Goal: Information Seeking & Learning: Learn about a topic

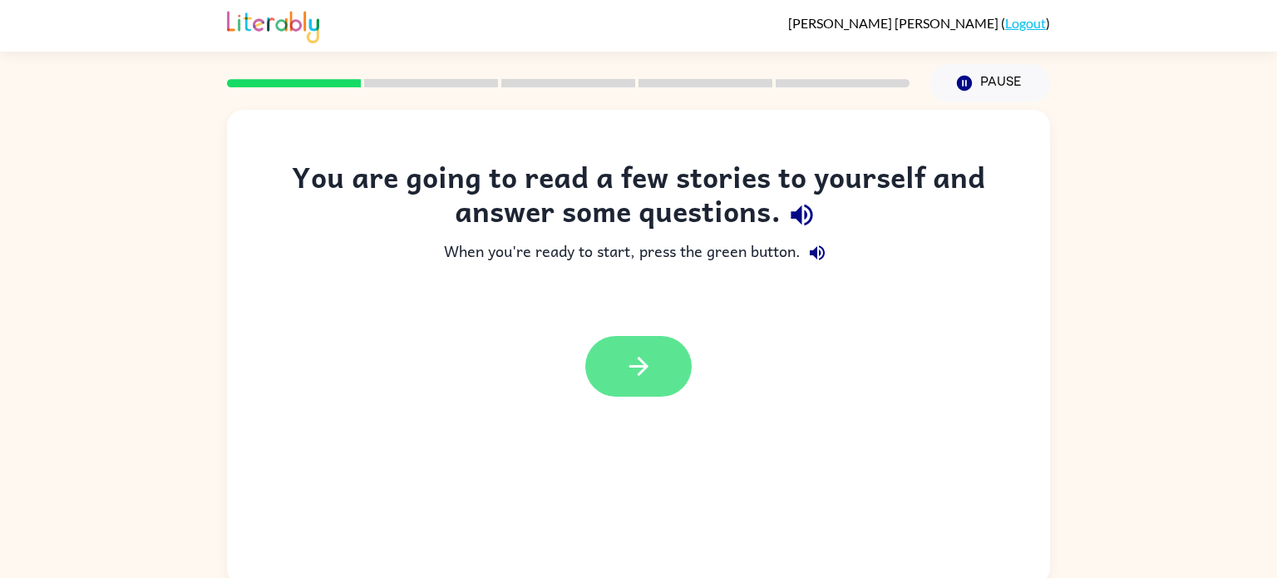
click at [642, 367] on icon "button" at bounding box center [638, 366] width 19 height 19
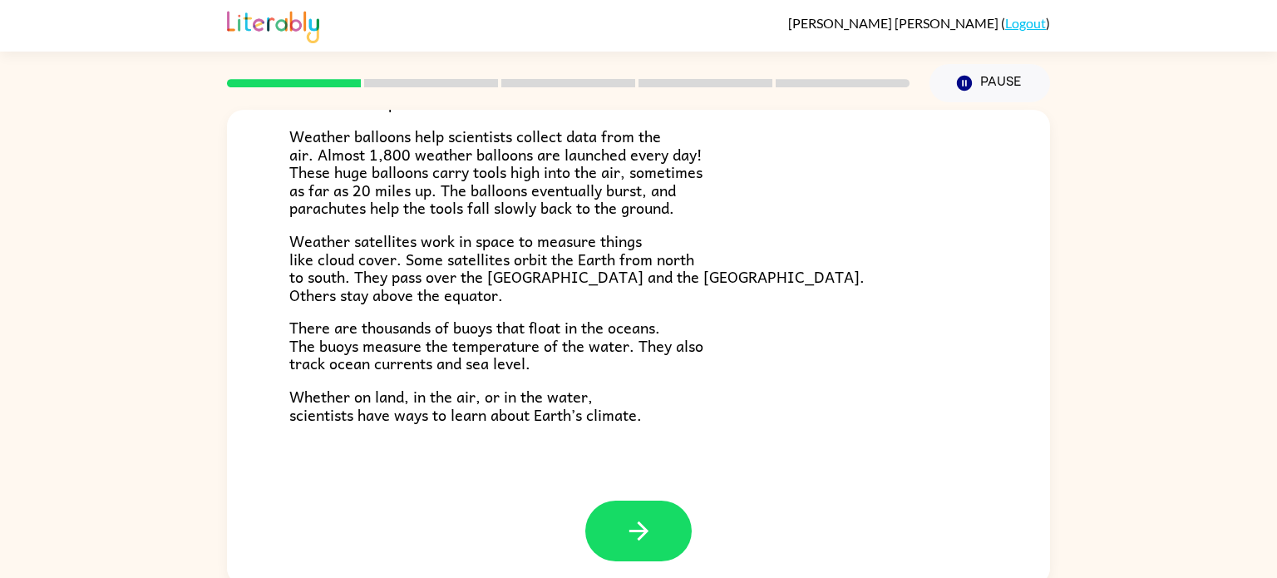
scroll to position [465, 0]
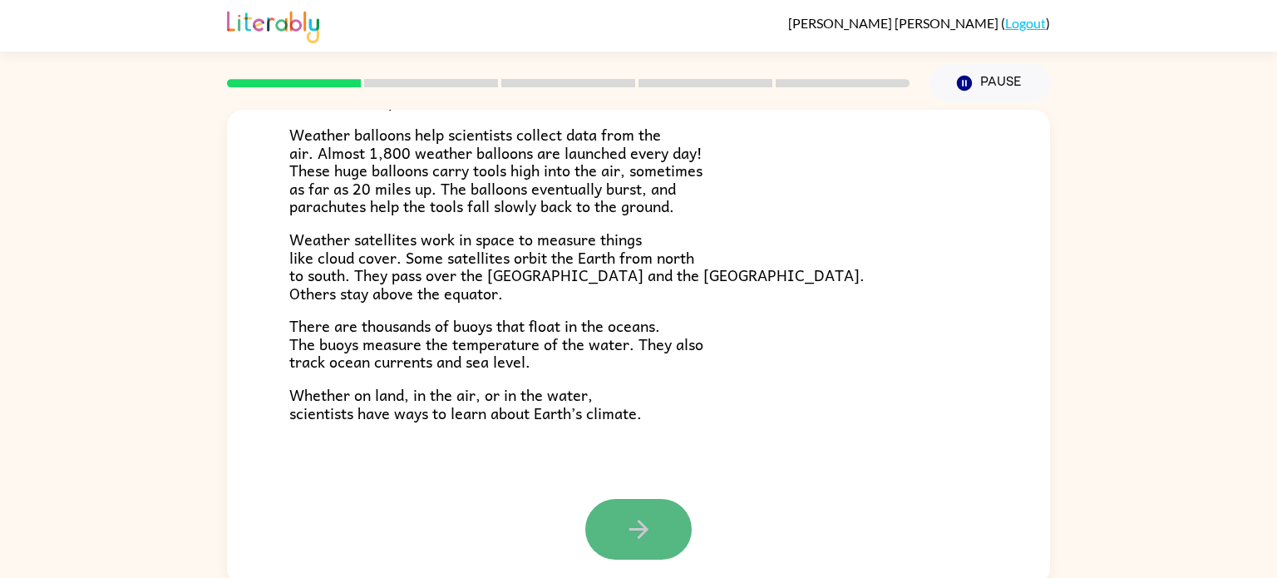
click at [659, 532] on button "button" at bounding box center [638, 529] width 106 height 61
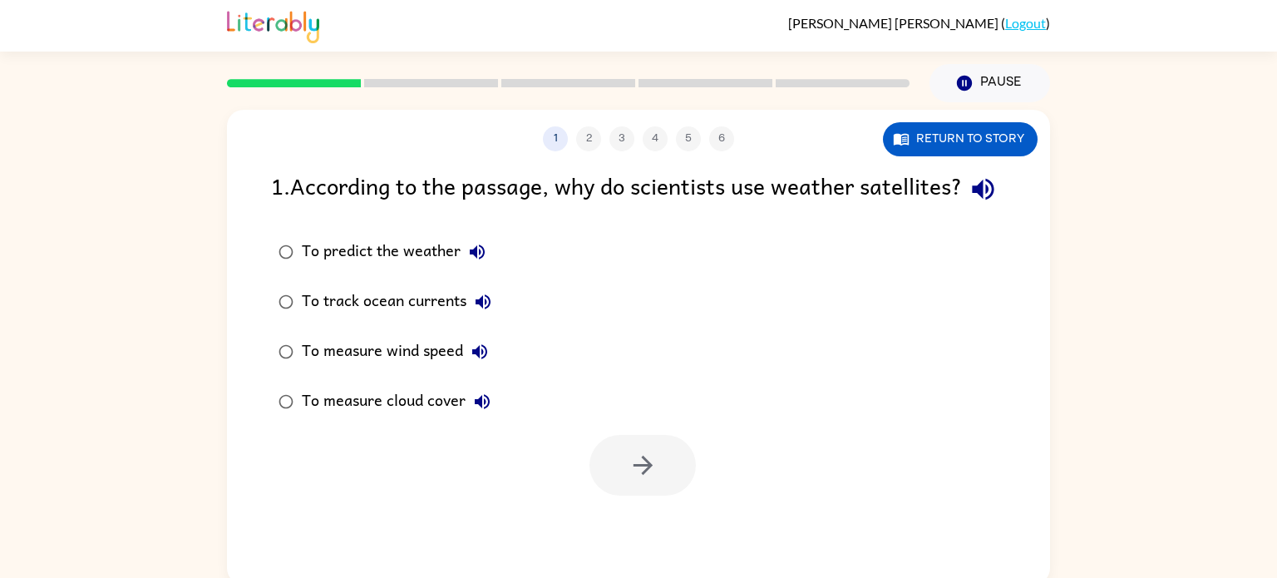
click at [969, 204] on icon "button" at bounding box center [983, 189] width 29 height 29
click at [318, 269] on div "To predict the weather" at bounding box center [398, 251] width 192 height 33
click at [654, 480] on icon "button" at bounding box center [643, 465] width 29 height 29
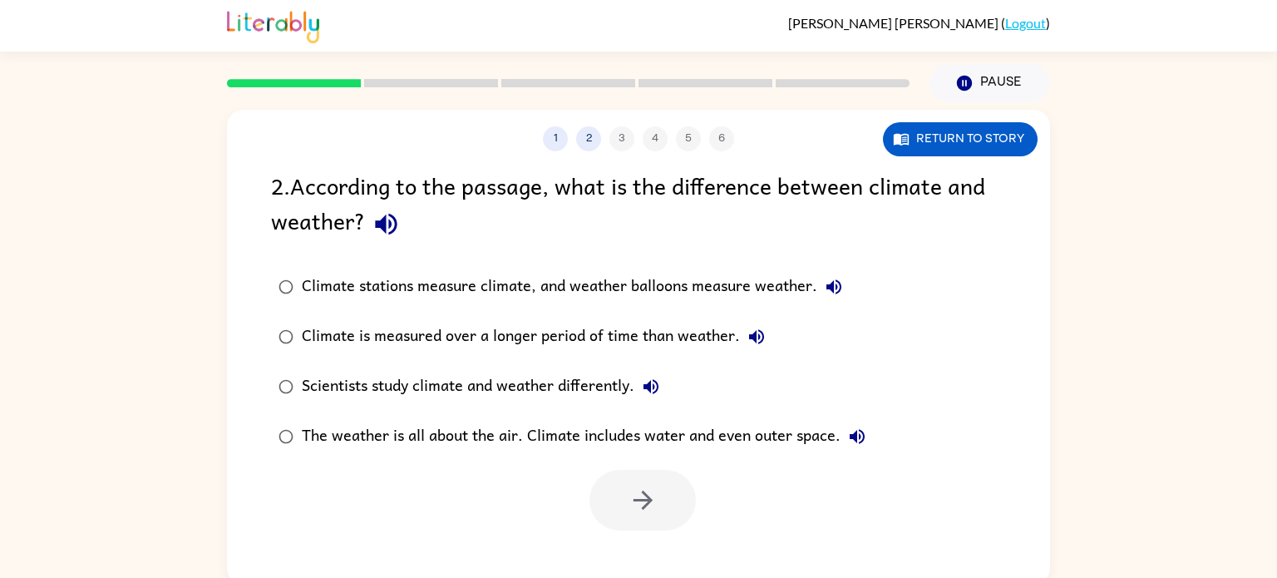
click at [396, 224] on icon "button" at bounding box center [386, 225] width 22 height 22
click at [756, 368] on label "Scientists study climate and weather differently." at bounding box center [572, 387] width 620 height 50
click at [420, 340] on div "Climate is measured over a longer period of time than weather." at bounding box center [538, 336] width 472 height 33
click at [651, 513] on icon "button" at bounding box center [643, 500] width 29 height 29
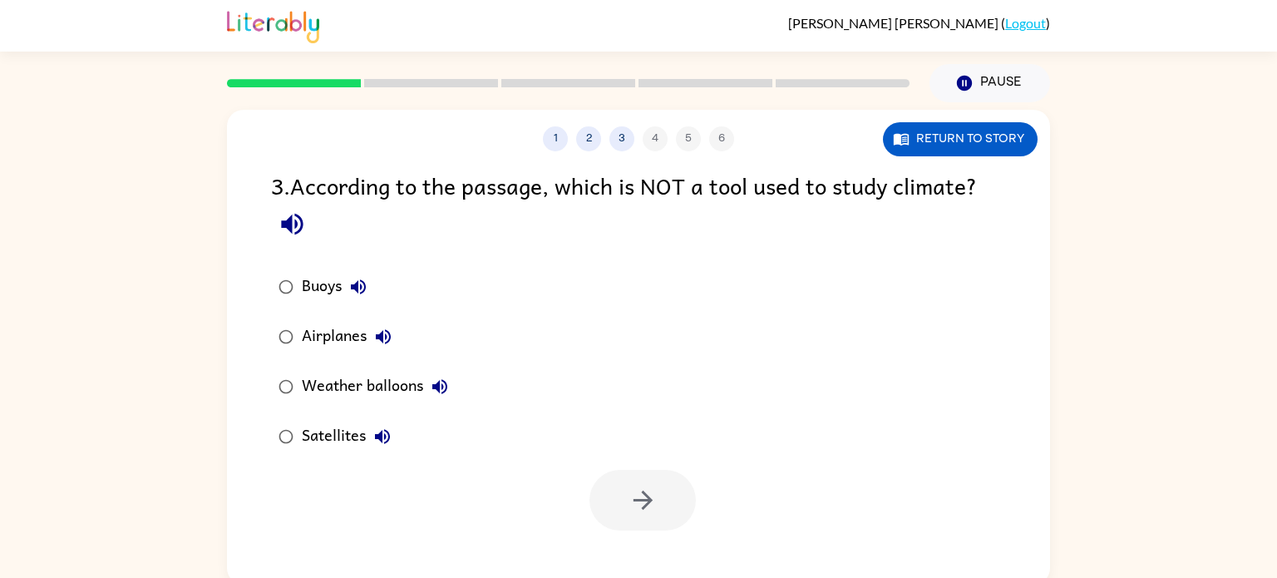
click at [297, 235] on icon "button" at bounding box center [292, 224] width 29 height 29
click at [653, 527] on button "button" at bounding box center [643, 500] width 106 height 61
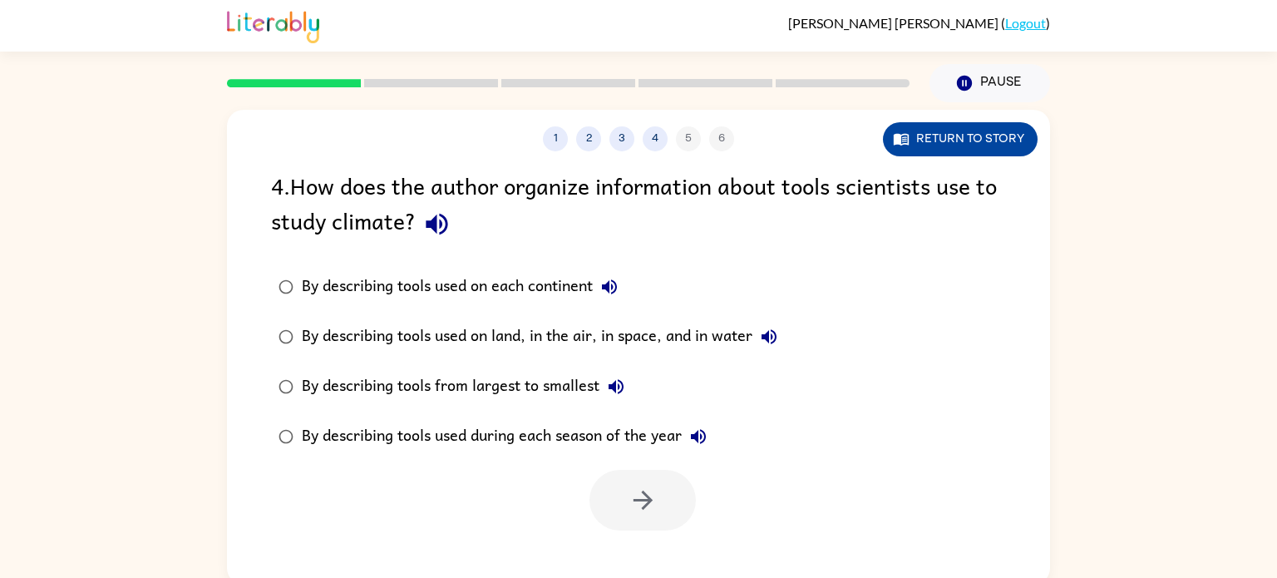
click at [982, 128] on button "Return to story" at bounding box center [960, 139] width 155 height 34
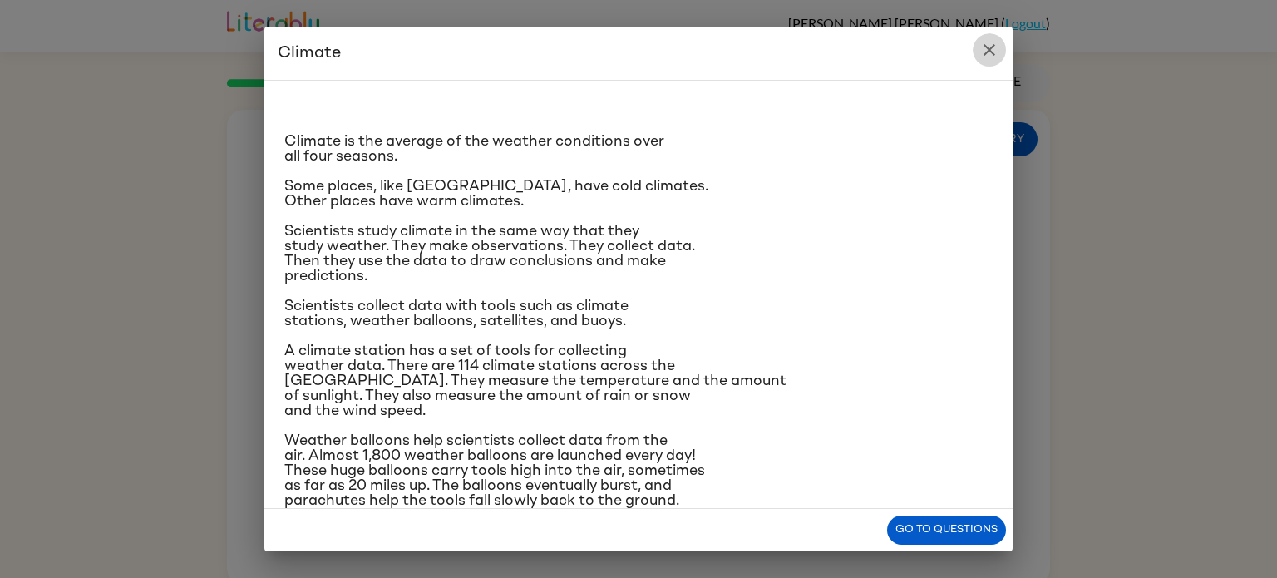
click at [986, 51] on icon "close" at bounding box center [990, 50] width 20 height 20
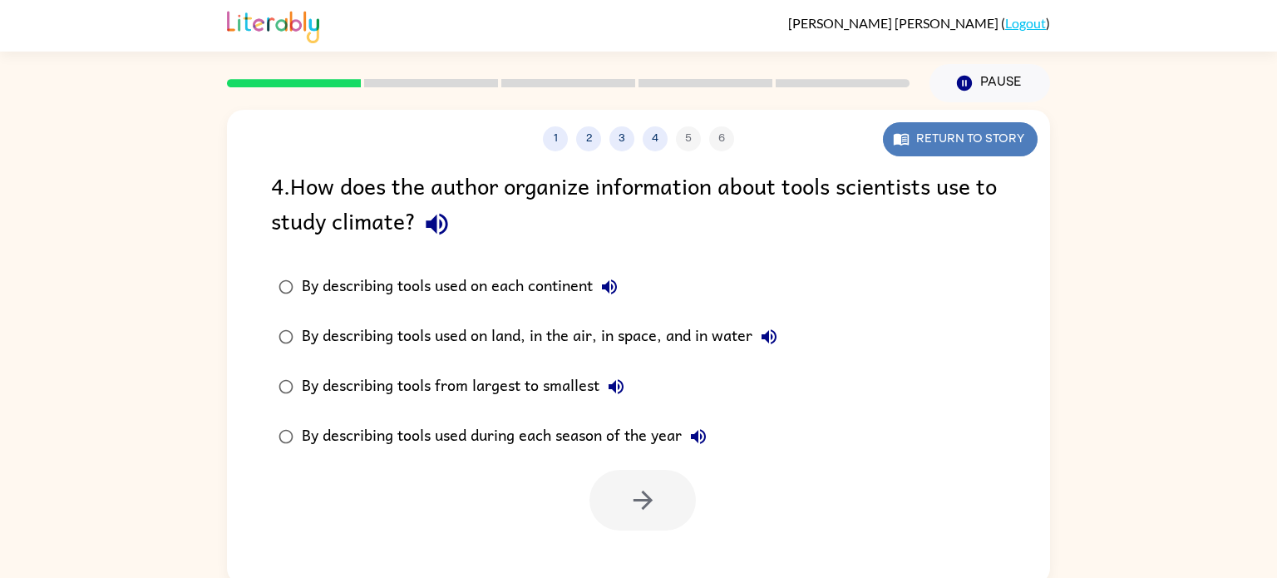
click at [892, 149] on button "Return to story" at bounding box center [960, 139] width 155 height 34
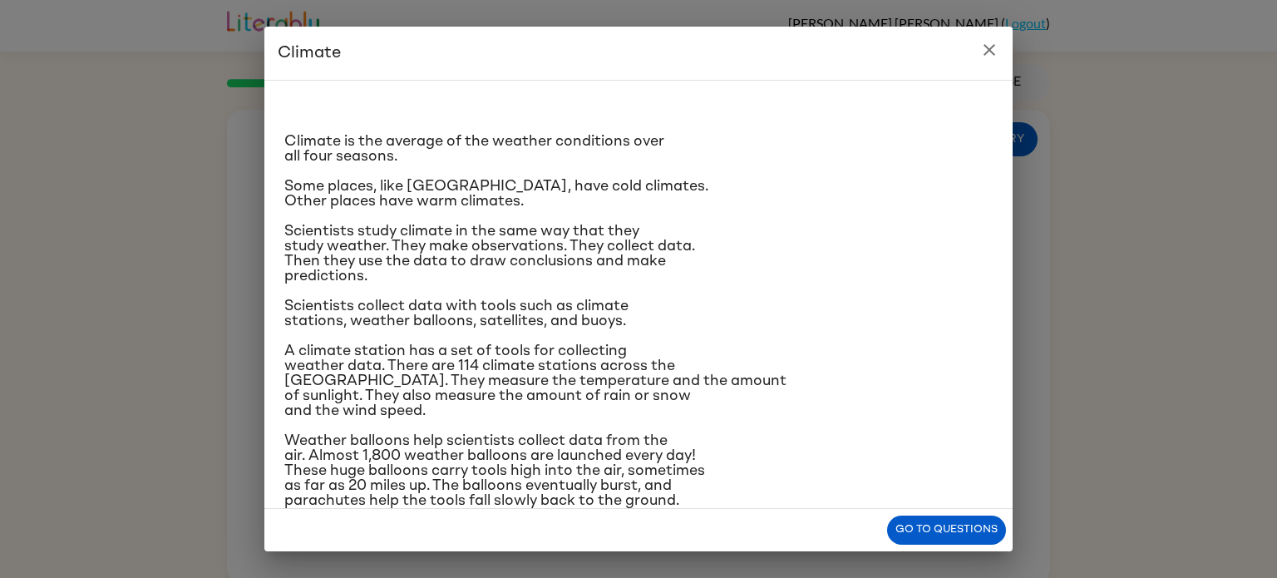
scroll to position [69, 0]
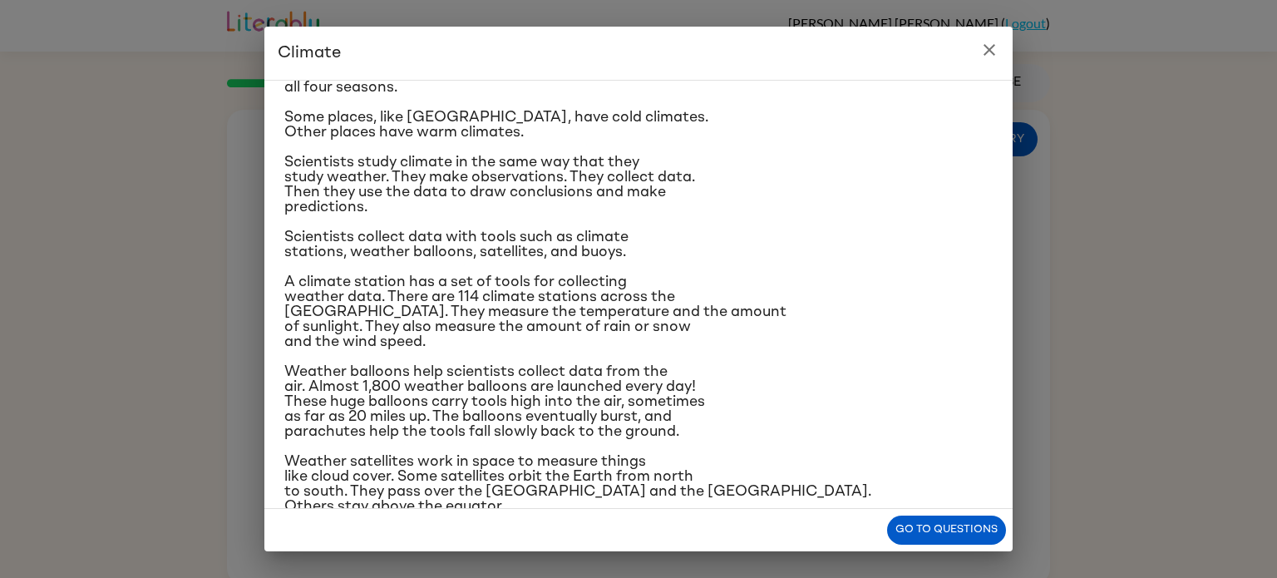
click at [994, 60] on button "close" at bounding box center [989, 49] width 33 height 33
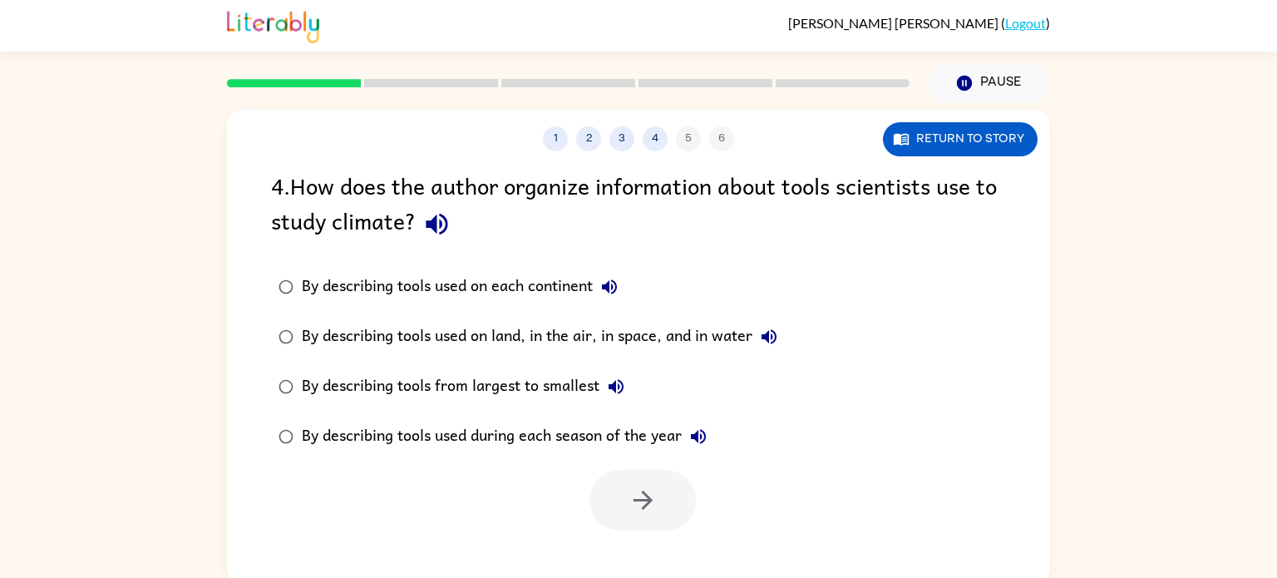
click at [309, 366] on label "By describing tools from largest to smallest" at bounding box center [528, 387] width 532 height 50
click at [677, 490] on button "button" at bounding box center [643, 500] width 106 height 61
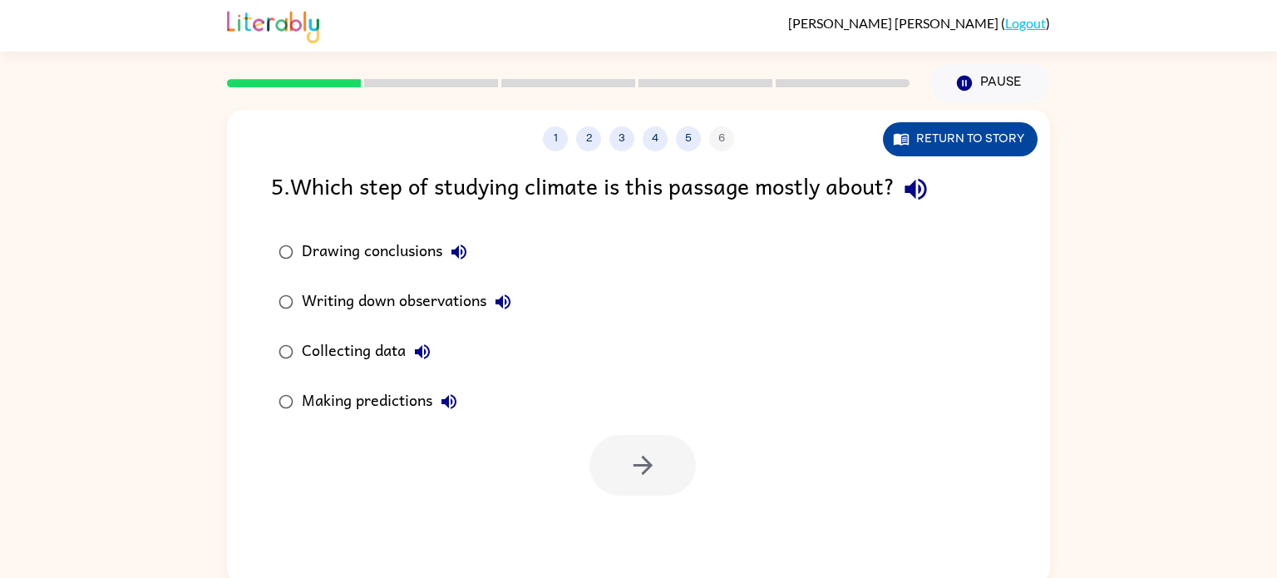
click at [1010, 150] on button "Return to story" at bounding box center [960, 139] width 155 height 34
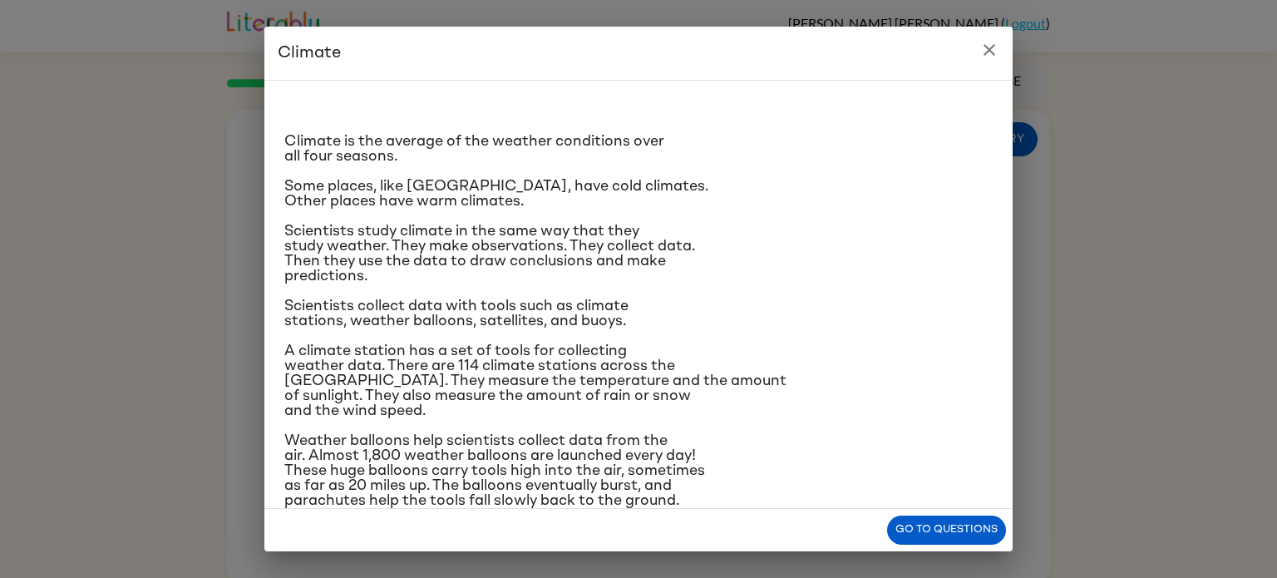
click at [1000, 51] on button "close" at bounding box center [989, 49] width 33 height 33
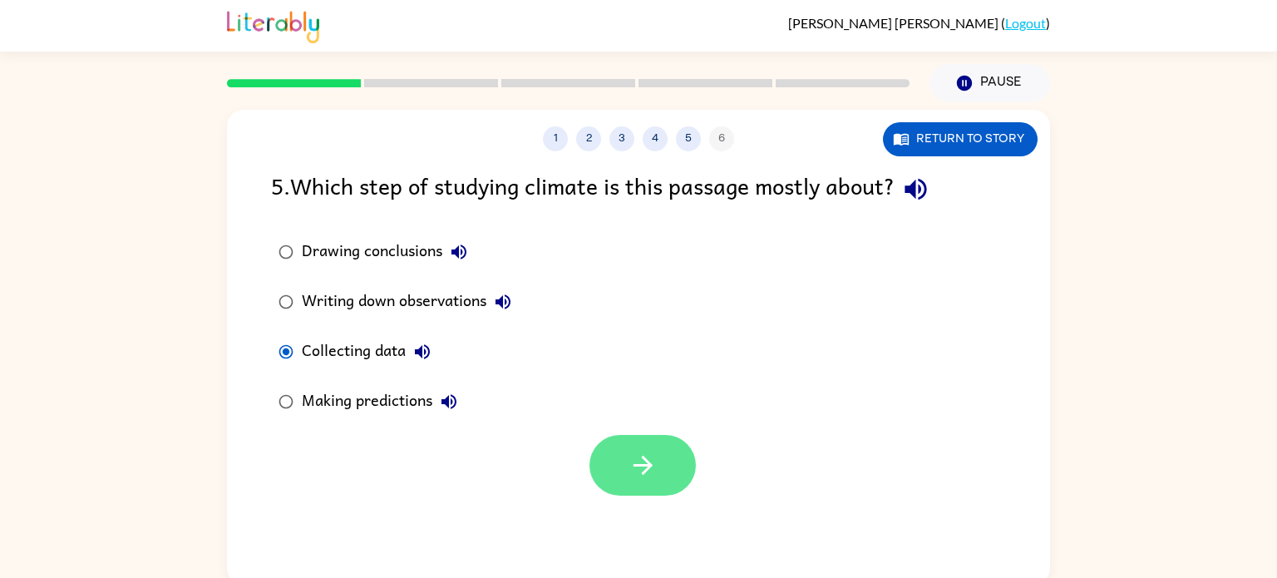
click at [660, 487] on button "button" at bounding box center [643, 465] width 106 height 61
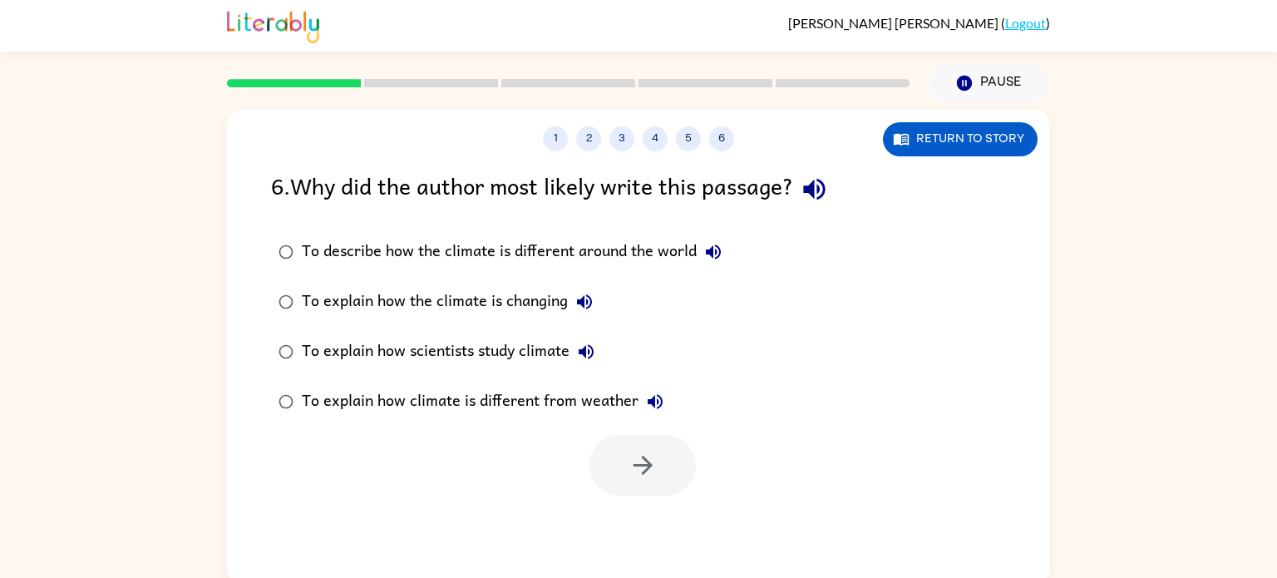
click at [818, 201] on icon "button" at bounding box center [814, 189] width 29 height 29
click at [1010, 146] on button "Return to story" at bounding box center [960, 139] width 155 height 34
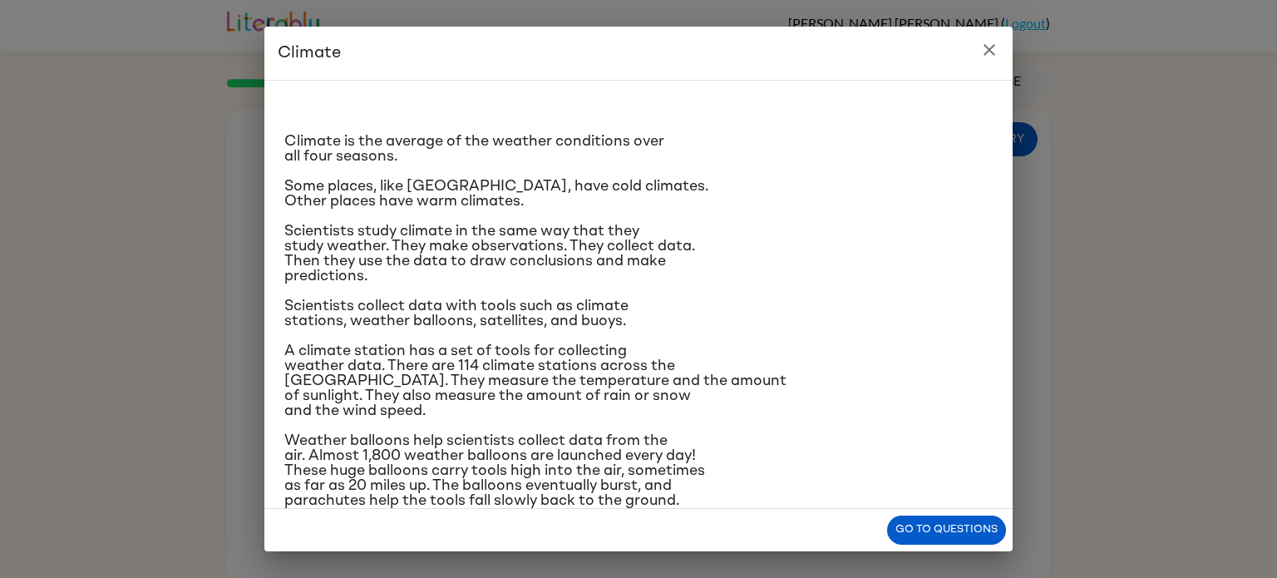
click at [995, 48] on icon "close" at bounding box center [990, 50] width 20 height 20
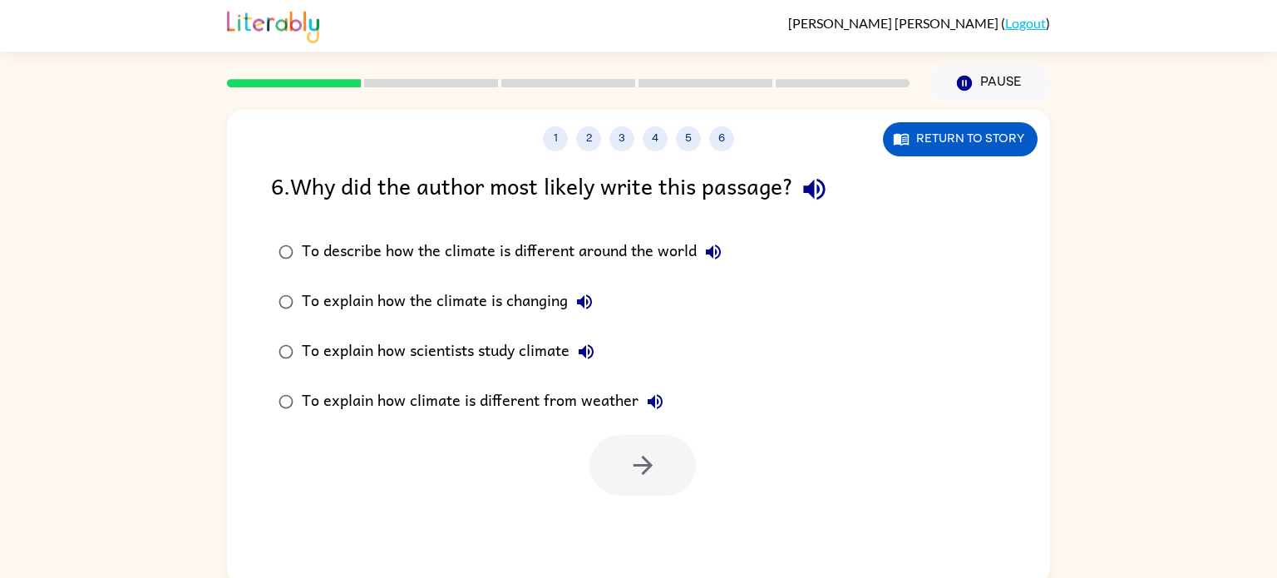
click at [420, 359] on div "To explain how scientists study climate" at bounding box center [452, 351] width 301 height 33
click at [657, 491] on button "button" at bounding box center [643, 465] width 106 height 61
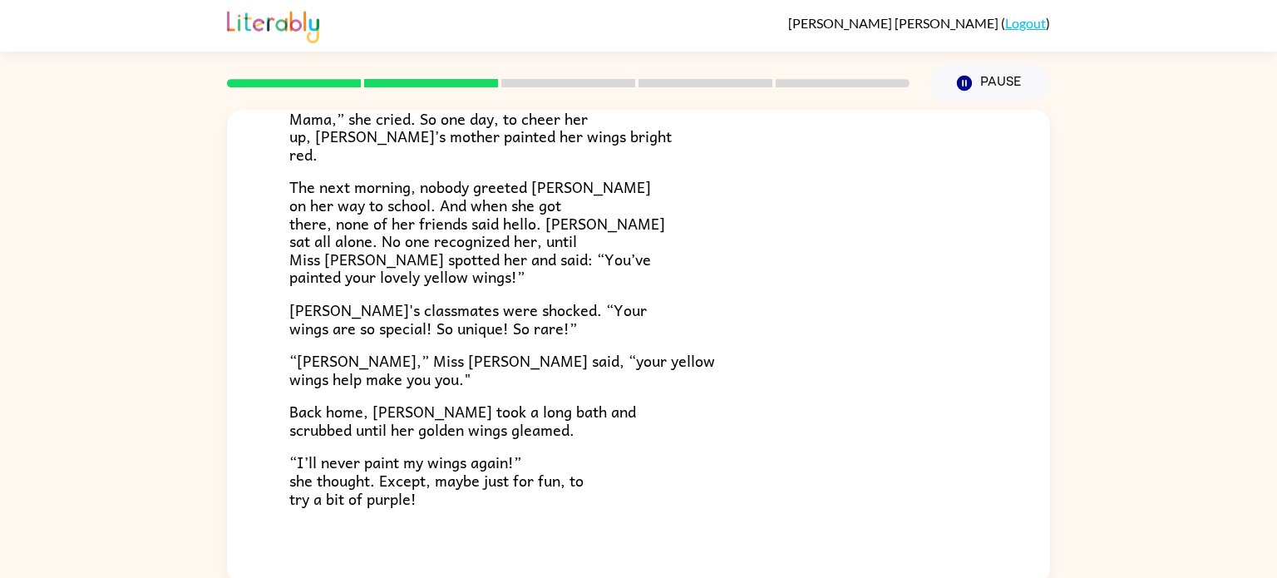
scroll to position [465, 0]
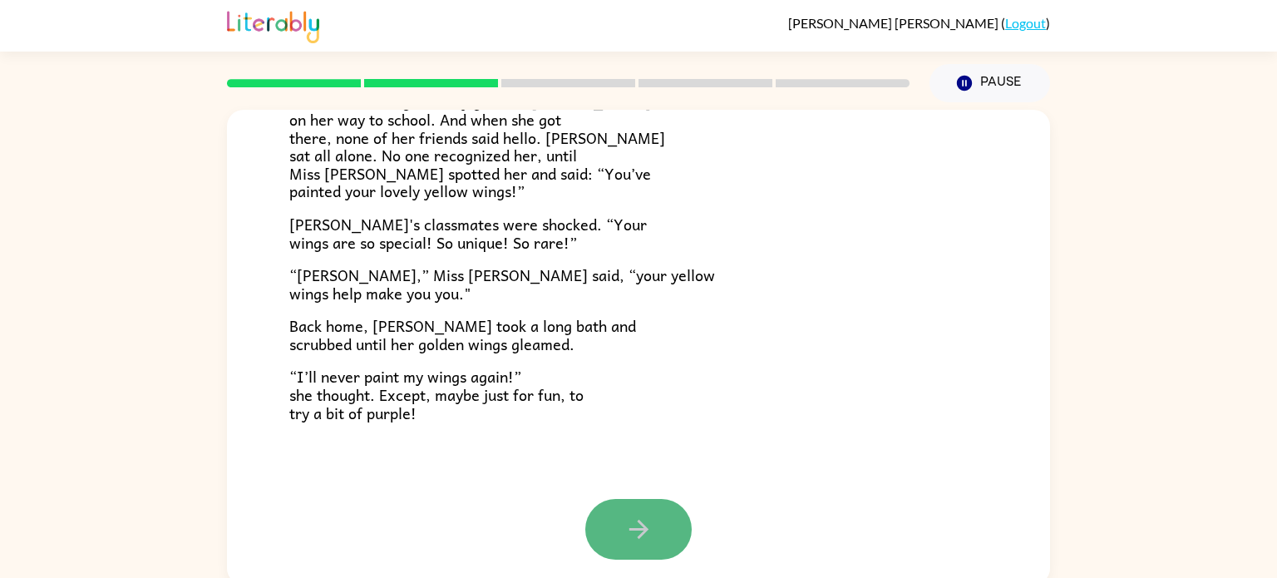
click at [655, 516] on button "button" at bounding box center [638, 529] width 106 height 61
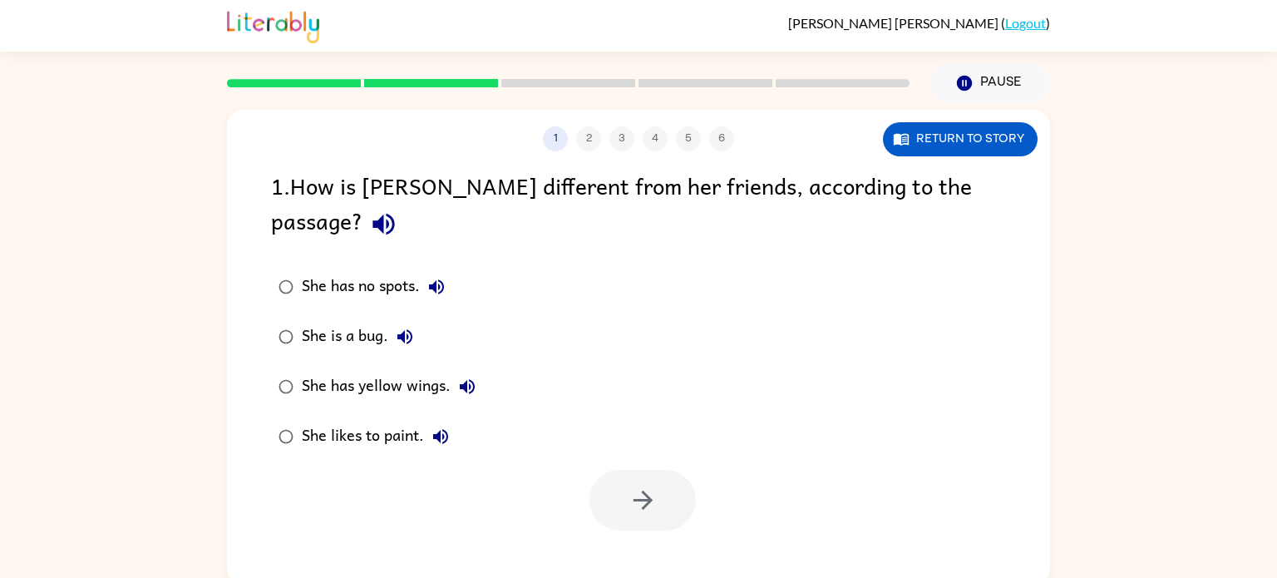
click at [336, 370] on div "She has yellow wings." at bounding box center [393, 386] width 182 height 33
click at [649, 486] on icon "button" at bounding box center [643, 500] width 29 height 29
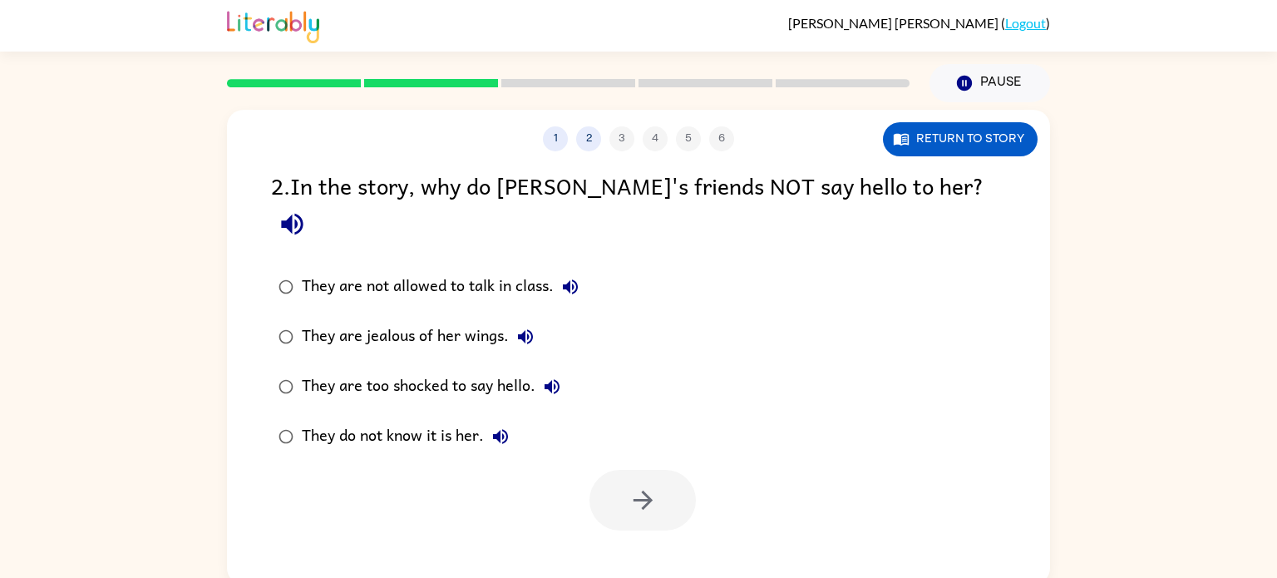
click at [440, 420] on div "They do not know it is her." at bounding box center [409, 436] width 215 height 33
click at [622, 470] on button "button" at bounding box center [643, 500] width 106 height 61
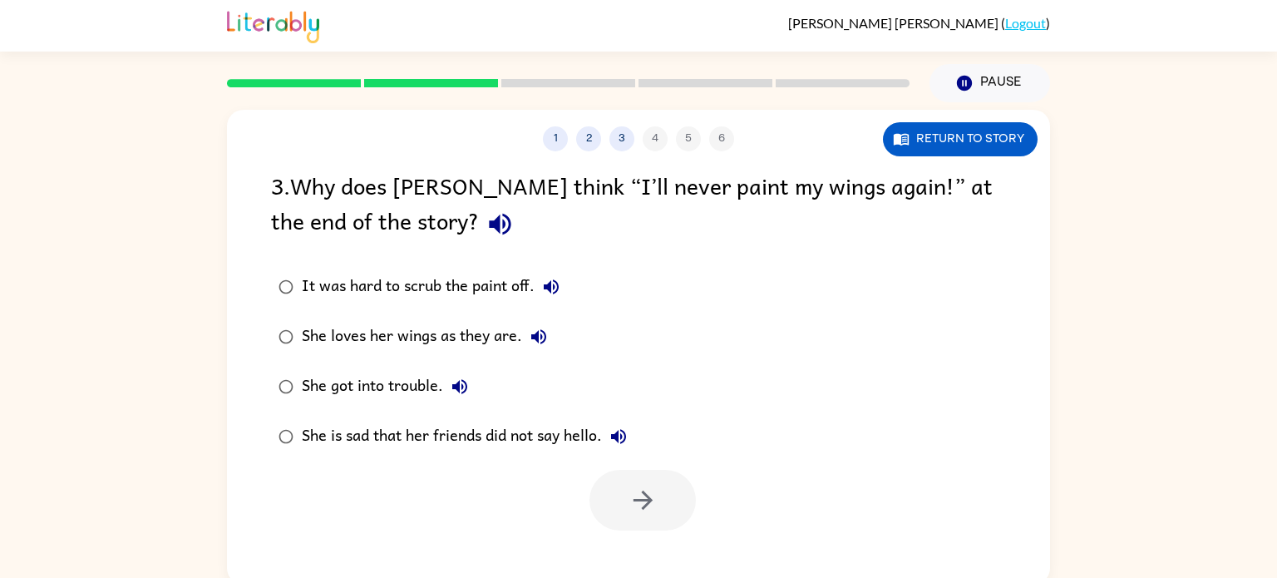
click at [377, 338] on div "She loves her wings as they are." at bounding box center [429, 336] width 254 height 33
click at [633, 503] on icon "button" at bounding box center [643, 500] width 29 height 29
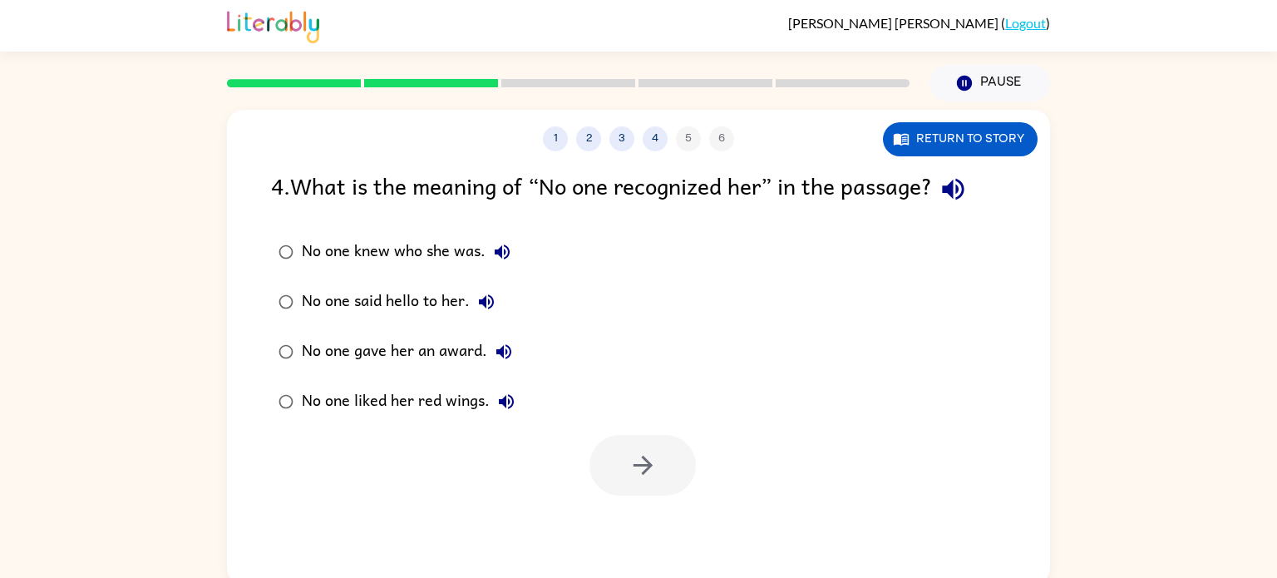
click at [375, 255] on div "No one knew who she was." at bounding box center [410, 251] width 217 height 33
click at [653, 463] on icon "button" at bounding box center [643, 465] width 29 height 29
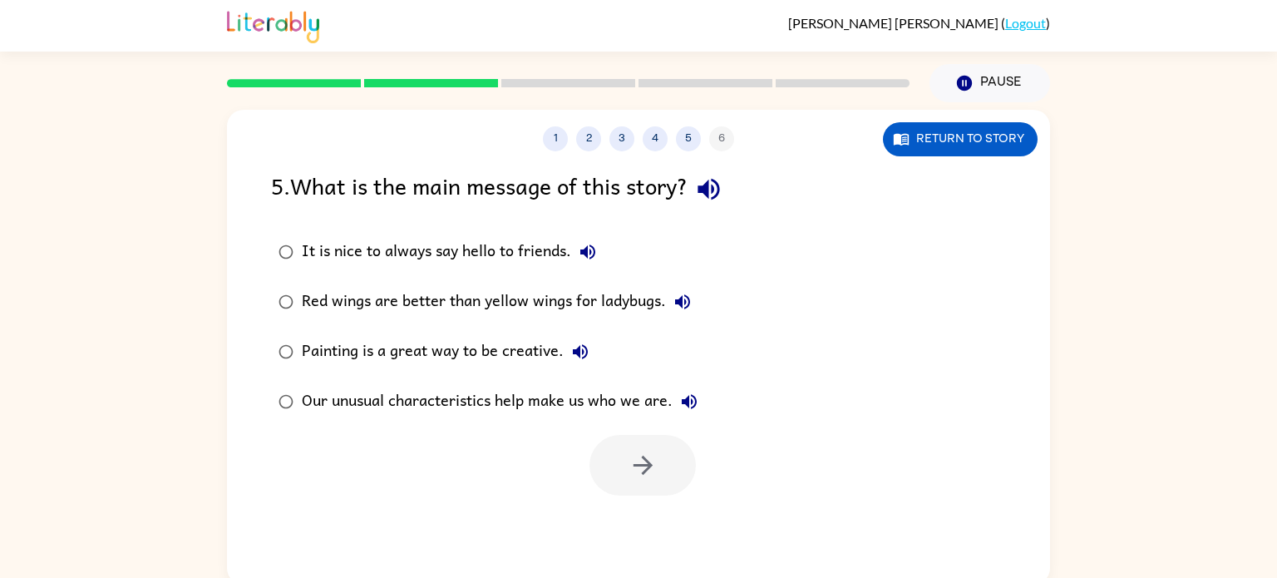
click at [486, 399] on div "Our unusual characteristics help make us who we are." at bounding box center [504, 401] width 404 height 33
click at [625, 472] on button "button" at bounding box center [643, 465] width 106 height 61
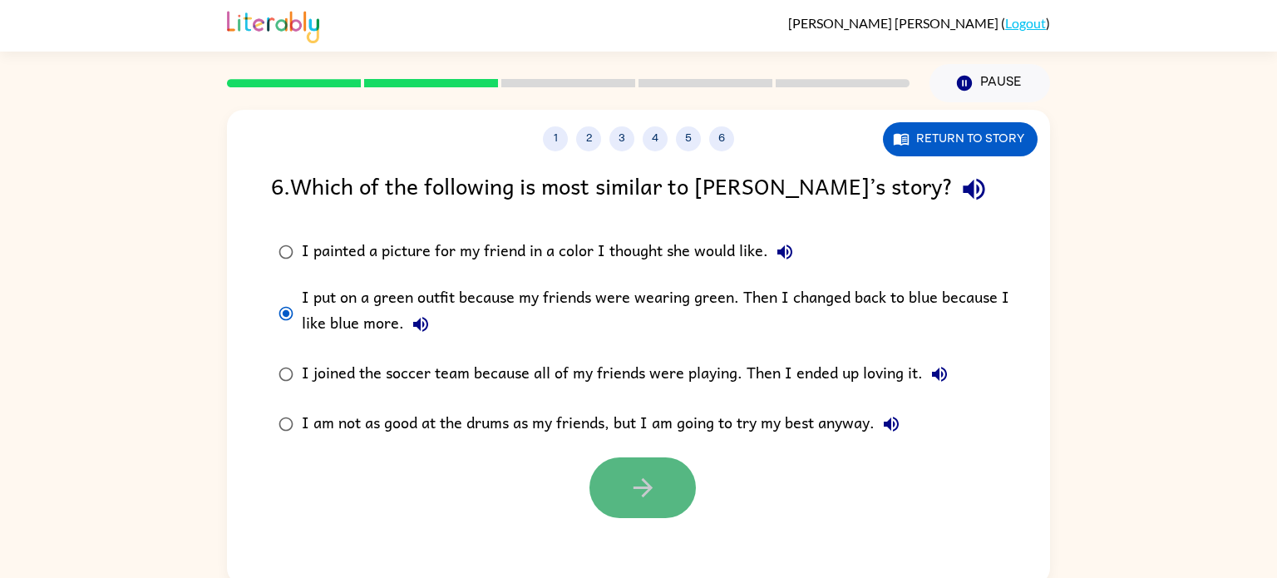
click at [640, 501] on icon "button" at bounding box center [643, 487] width 29 height 29
click at [305, 304] on div "I put on a green outfit because my friends were wearing green. Then I changed b…" at bounding box center [665, 313] width 727 height 56
click at [637, 505] on div at bounding box center [643, 487] width 106 height 61
click at [312, 309] on div "I put on a green outfit because my friends were wearing green. Then I changed b…" at bounding box center [665, 313] width 727 height 56
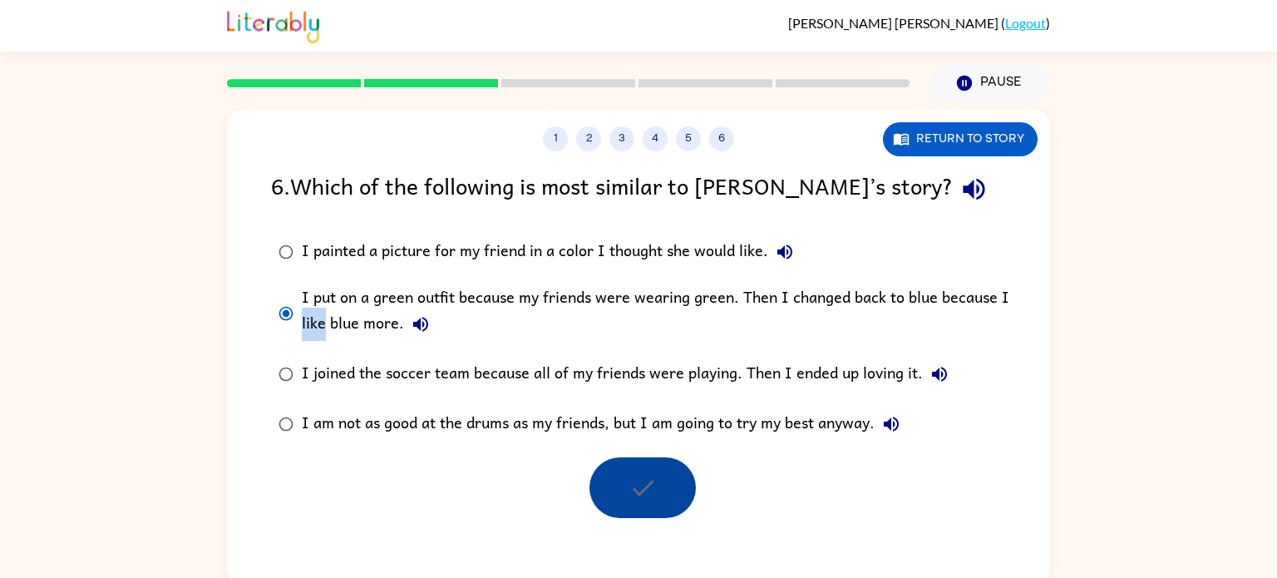
click at [312, 309] on div "I put on a green outfit because my friends were wearing green. Then I changed b…" at bounding box center [665, 313] width 727 height 56
click at [253, 296] on div "6 . Which of the following is most similar to [PERSON_NAME]’s story? I painted …" at bounding box center [638, 343] width 823 height 350
click at [963, 192] on icon "button" at bounding box center [974, 190] width 22 height 22
click at [397, 259] on div "I painted a picture for my friend in a color I thought she would like." at bounding box center [552, 251] width 500 height 33
click at [336, 322] on div "I put on a green outfit because my friends were wearing green. Then I changed b…" at bounding box center [665, 313] width 727 height 56
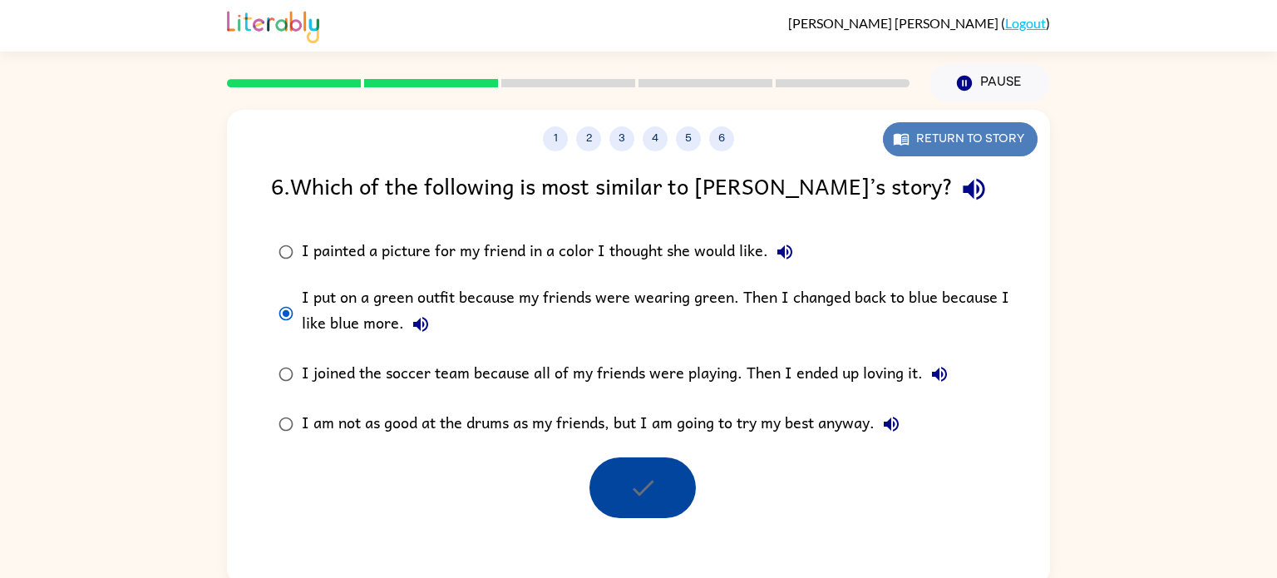
click at [965, 147] on button "Return to story" at bounding box center [960, 139] width 155 height 34
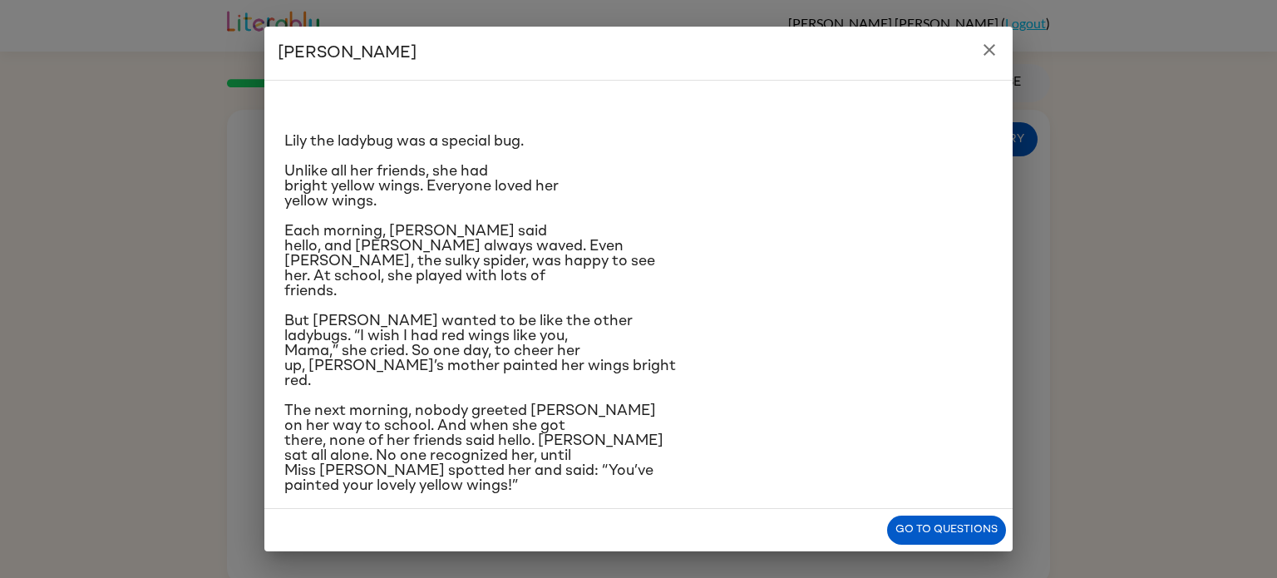
scroll to position [197, 0]
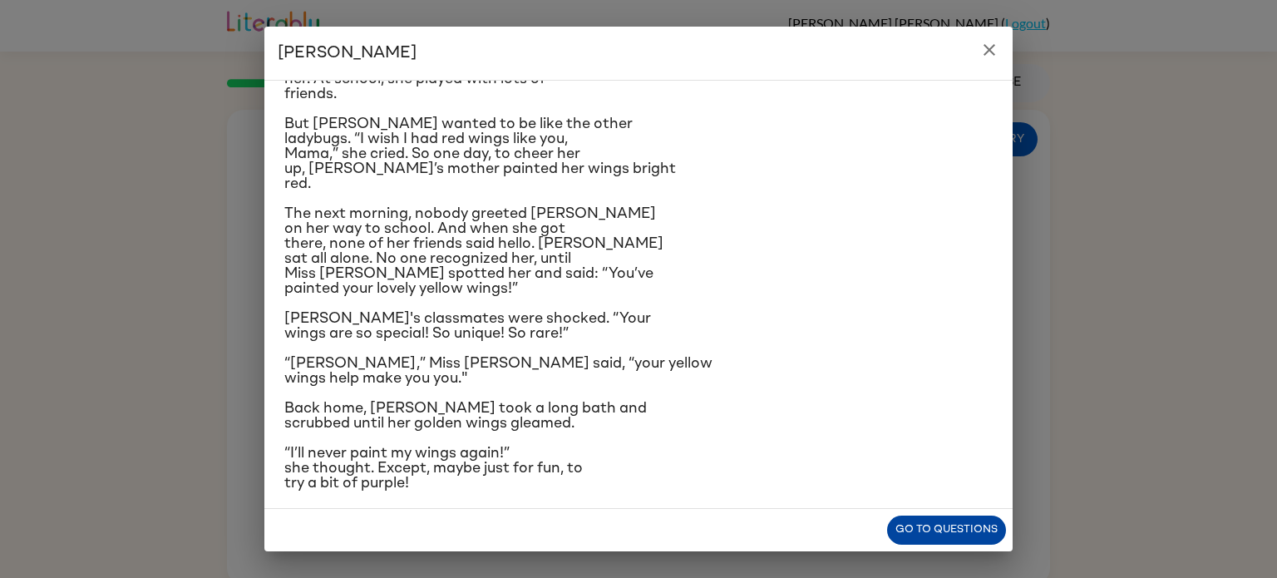
click at [963, 542] on button "Go to questions" at bounding box center [946, 530] width 119 height 29
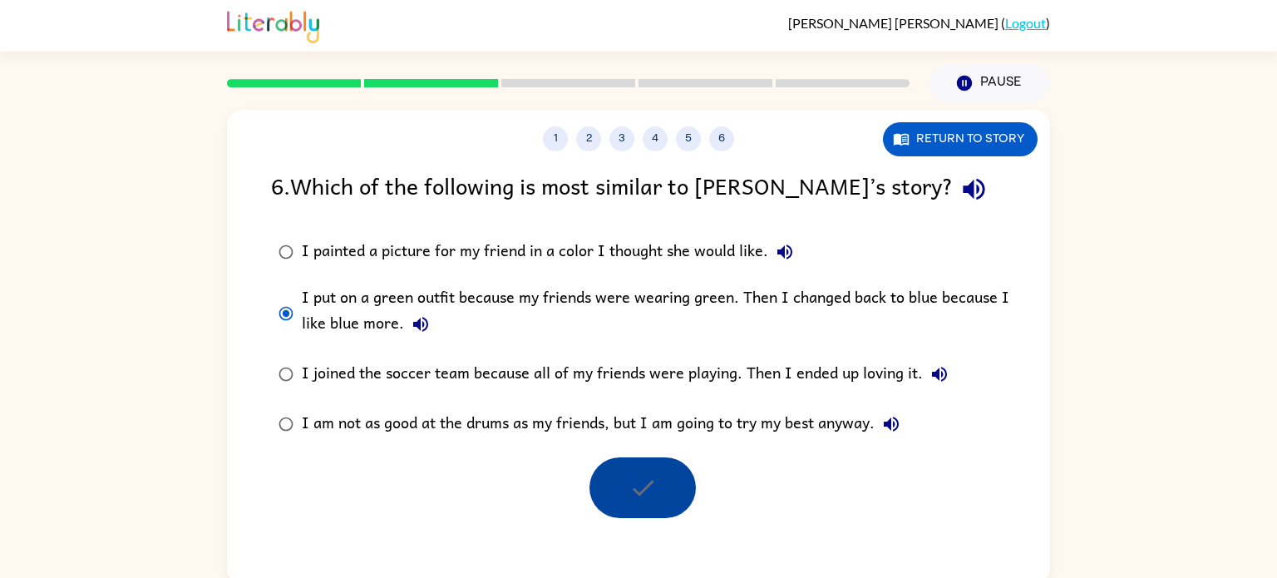
click at [642, 478] on div at bounding box center [643, 487] width 106 height 61
click at [981, 82] on button "Pause Pause" at bounding box center [990, 83] width 121 height 38
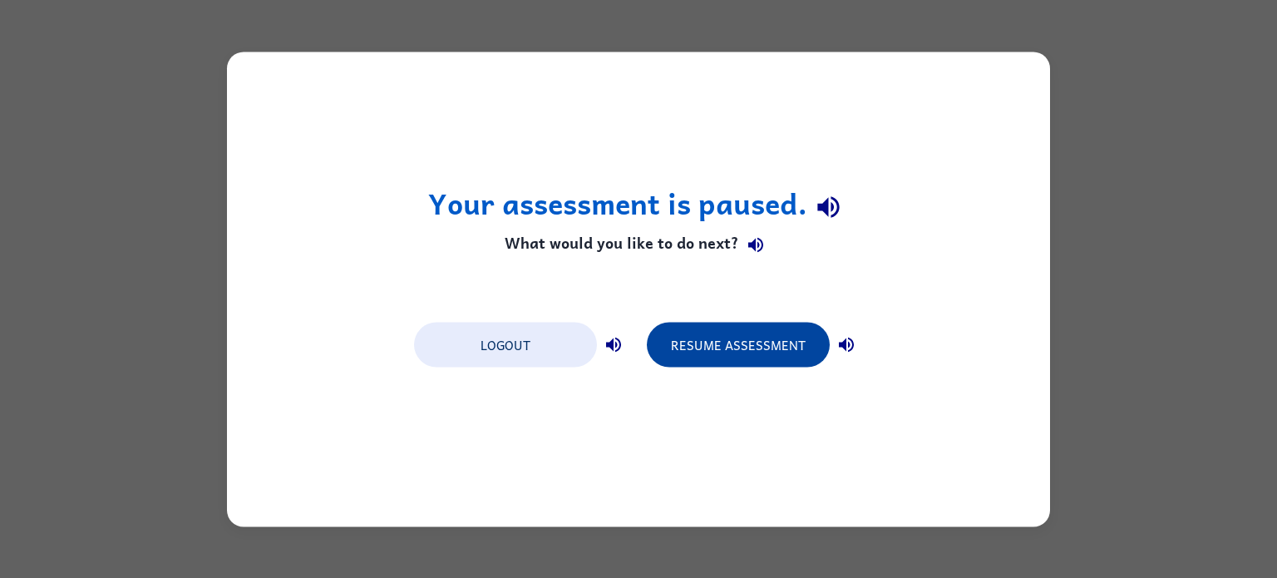
click at [780, 350] on button "Resume Assessment" at bounding box center [738, 344] width 183 height 45
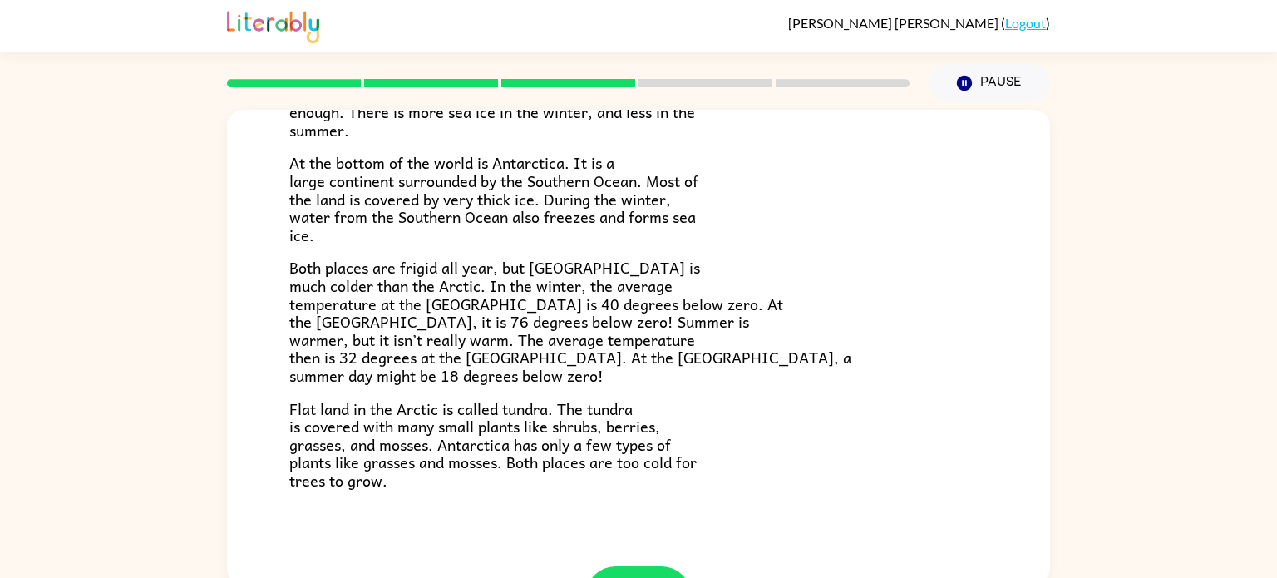
scroll to position [351, 0]
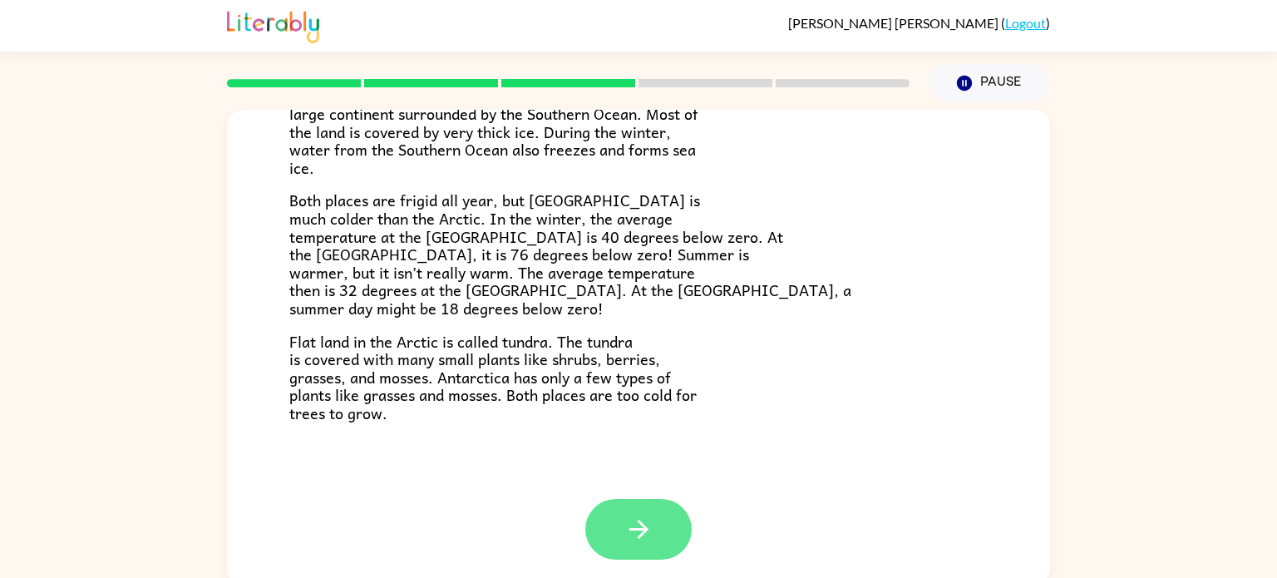
click at [656, 512] on button "button" at bounding box center [638, 529] width 106 height 61
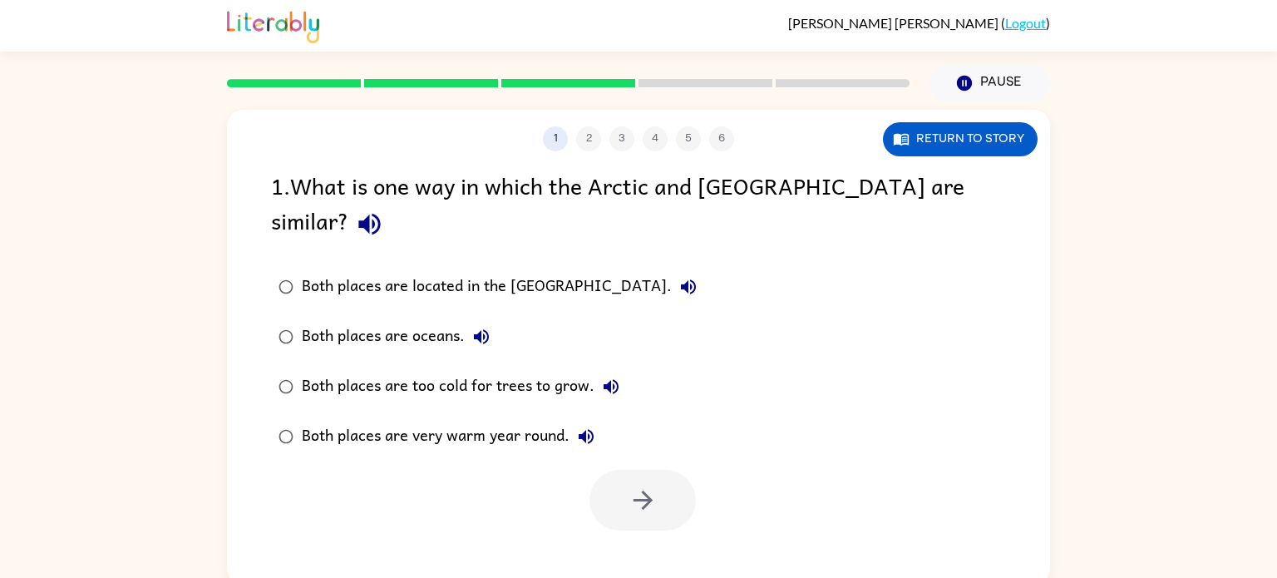
scroll to position [0, 0]
click at [406, 370] on div "Both places are too cold for trees to grow." at bounding box center [465, 386] width 326 height 33
click at [629, 486] on icon "button" at bounding box center [643, 500] width 29 height 29
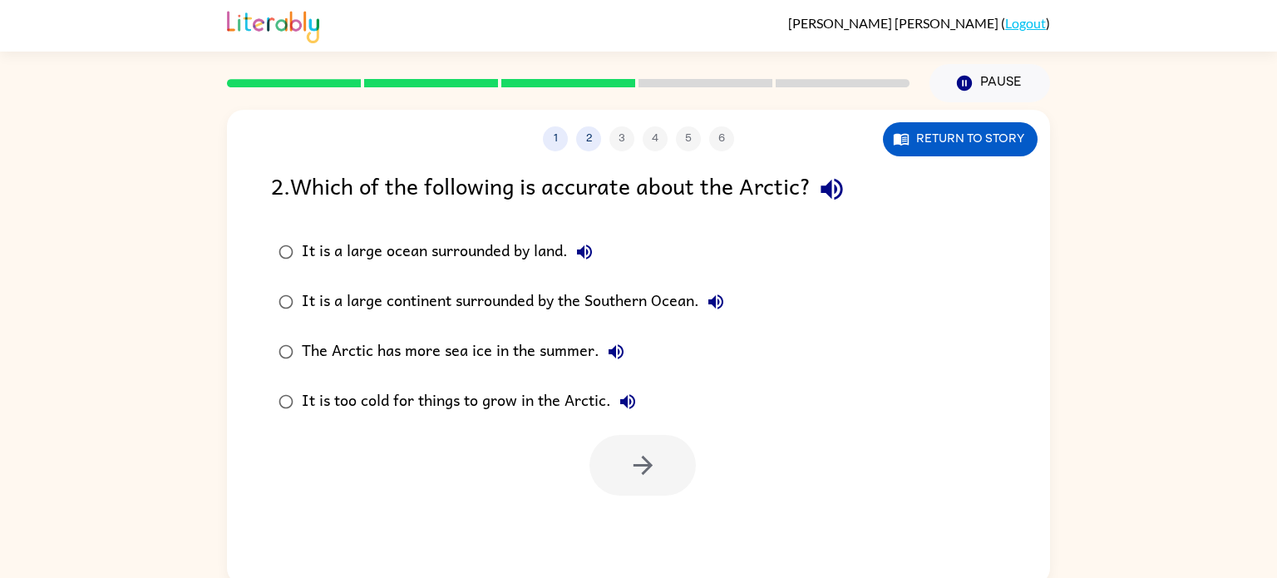
click at [504, 251] on div "It is a large ocean surrounded by land." at bounding box center [451, 251] width 299 height 33
click at [610, 471] on button "button" at bounding box center [643, 465] width 106 height 61
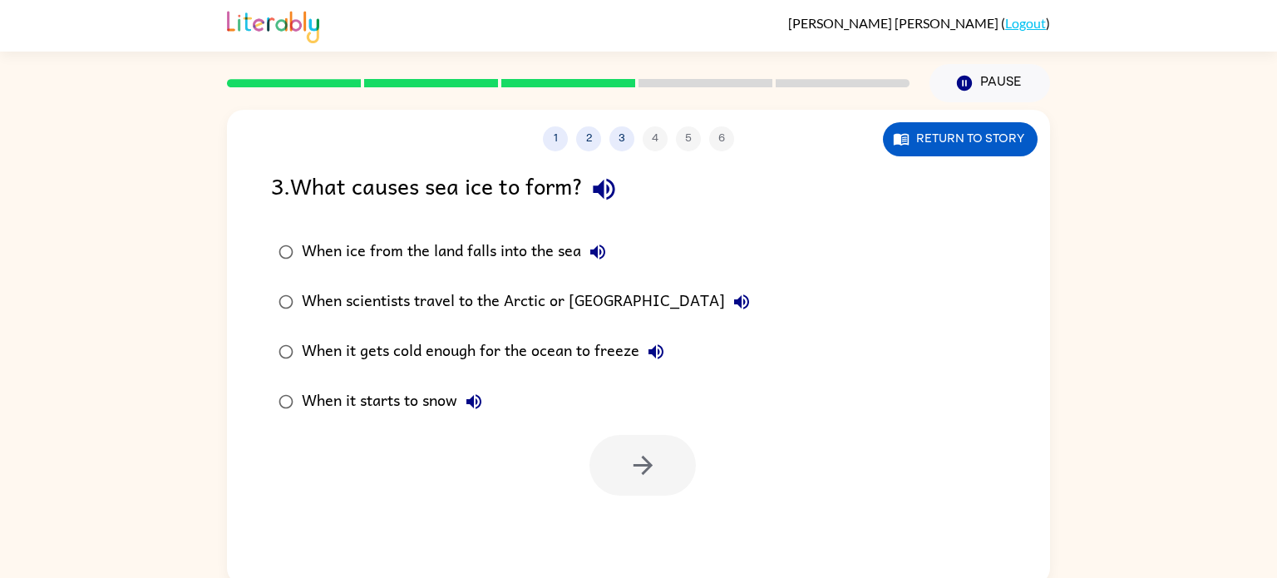
click at [547, 348] on div "When it gets cold enough for the ocean to freeze" at bounding box center [487, 351] width 371 height 33
click at [650, 477] on icon "button" at bounding box center [643, 465] width 29 height 29
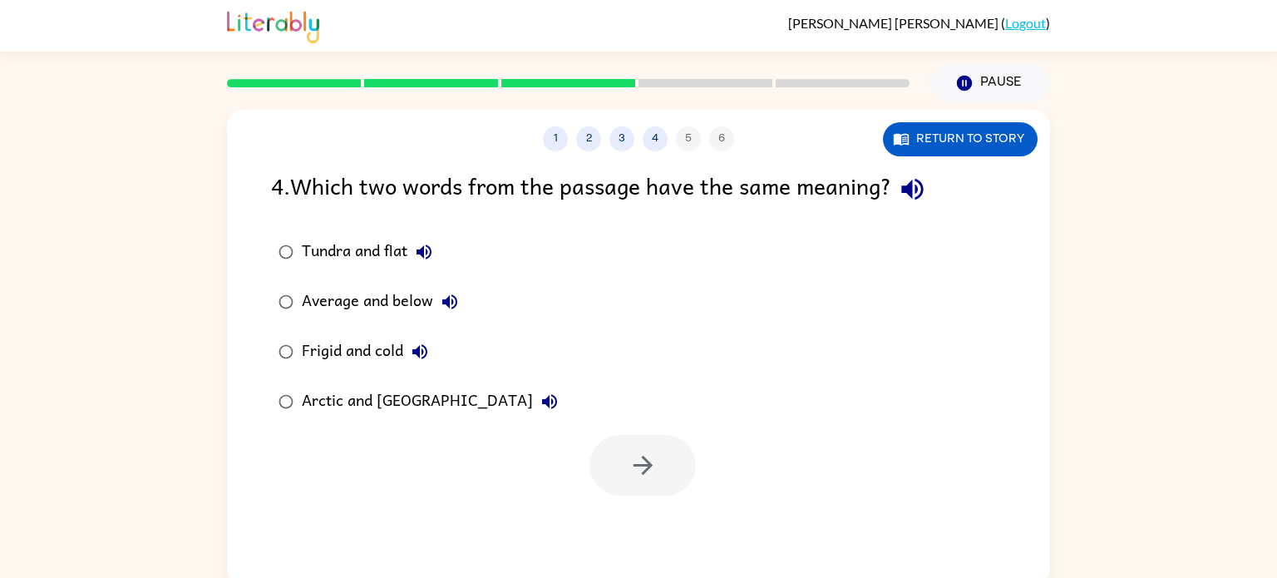
click at [377, 353] on div "Frigid and cold" at bounding box center [369, 351] width 135 height 33
click at [629, 463] on icon "button" at bounding box center [643, 465] width 29 height 29
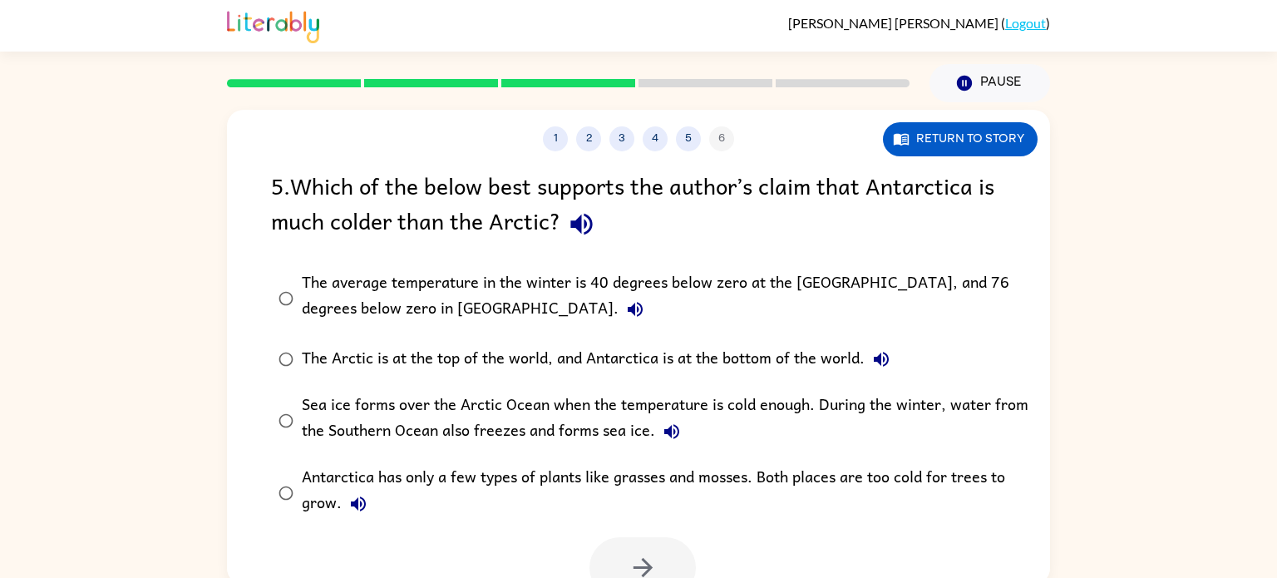
click at [413, 301] on div "The average temperature in the winter is 40 degrees below zero at the [GEOGRAPH…" at bounding box center [665, 298] width 727 height 56
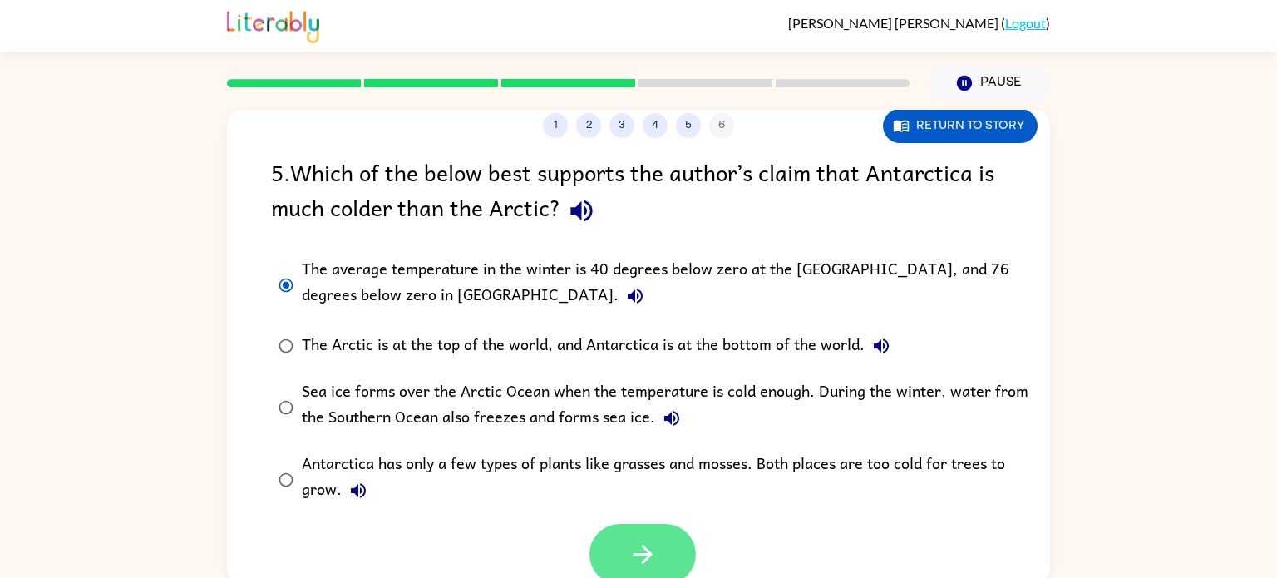
click at [663, 541] on button "button" at bounding box center [643, 554] width 106 height 61
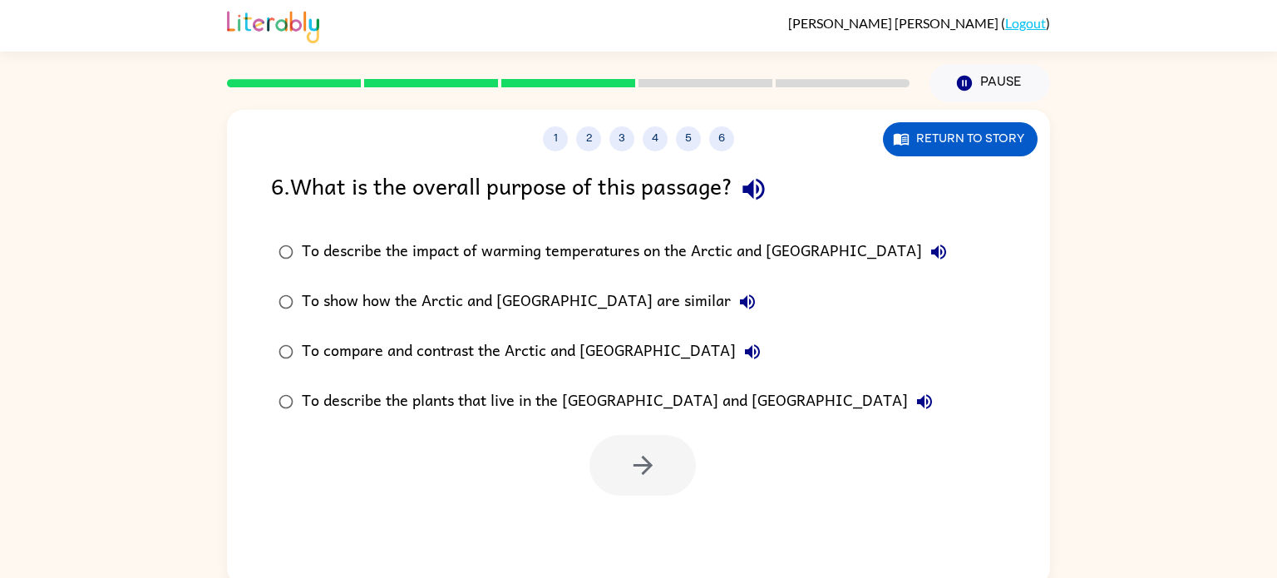
scroll to position [0, 0]
click at [383, 349] on div "To compare and contrast the Arctic and [GEOGRAPHIC_DATA]" at bounding box center [535, 351] width 467 height 33
click at [650, 476] on icon "button" at bounding box center [643, 465] width 29 height 29
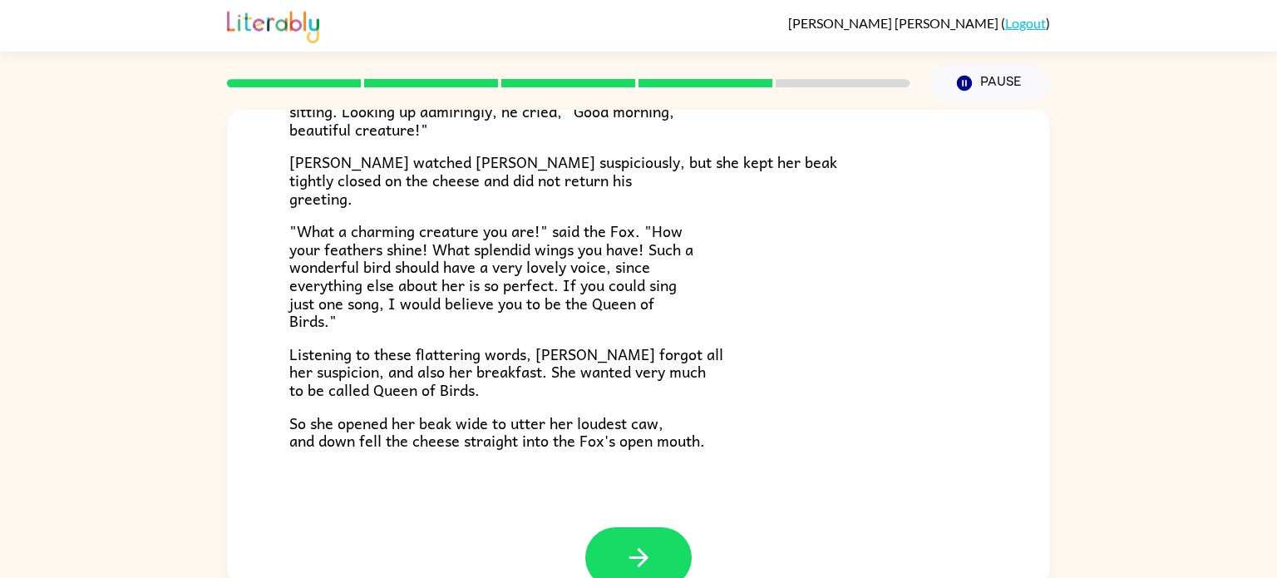
scroll to position [327, 0]
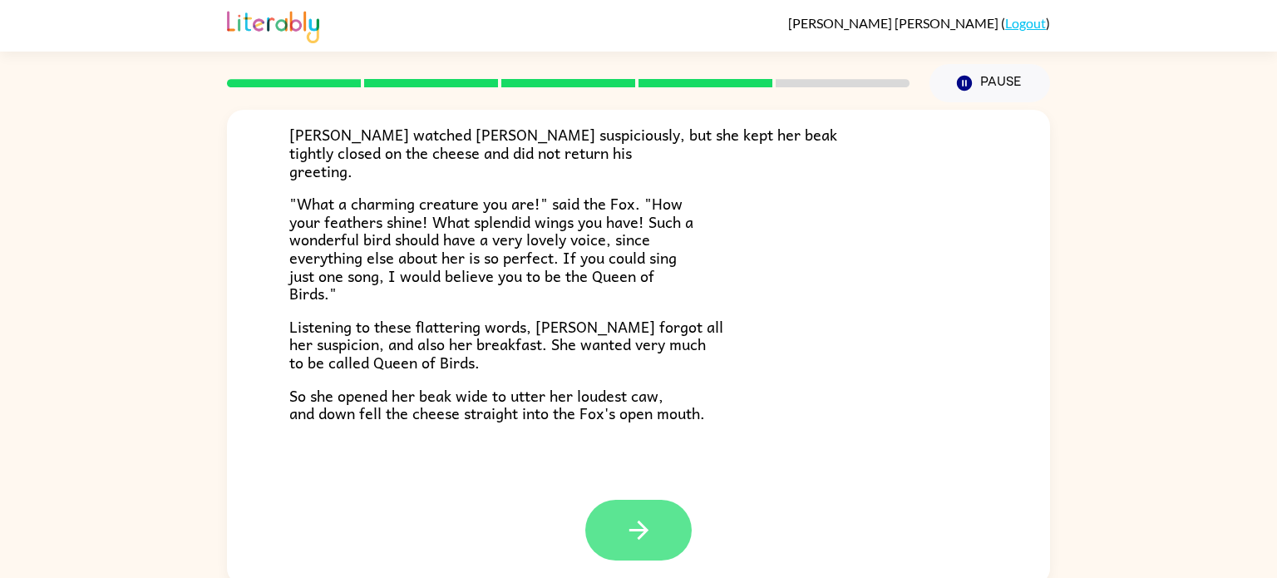
click at [654, 539] on button "button" at bounding box center [638, 530] width 106 height 61
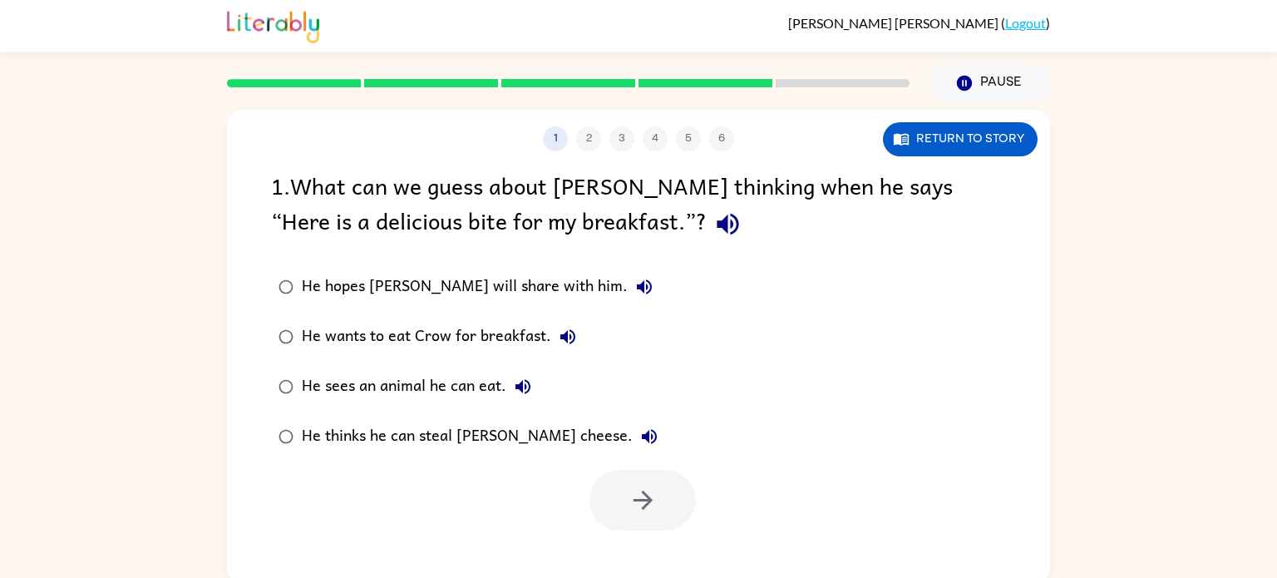
scroll to position [0, 0]
click at [354, 438] on div "He thinks he can steal [PERSON_NAME] cheese." at bounding box center [484, 436] width 364 height 33
click at [618, 516] on button "button" at bounding box center [643, 500] width 106 height 61
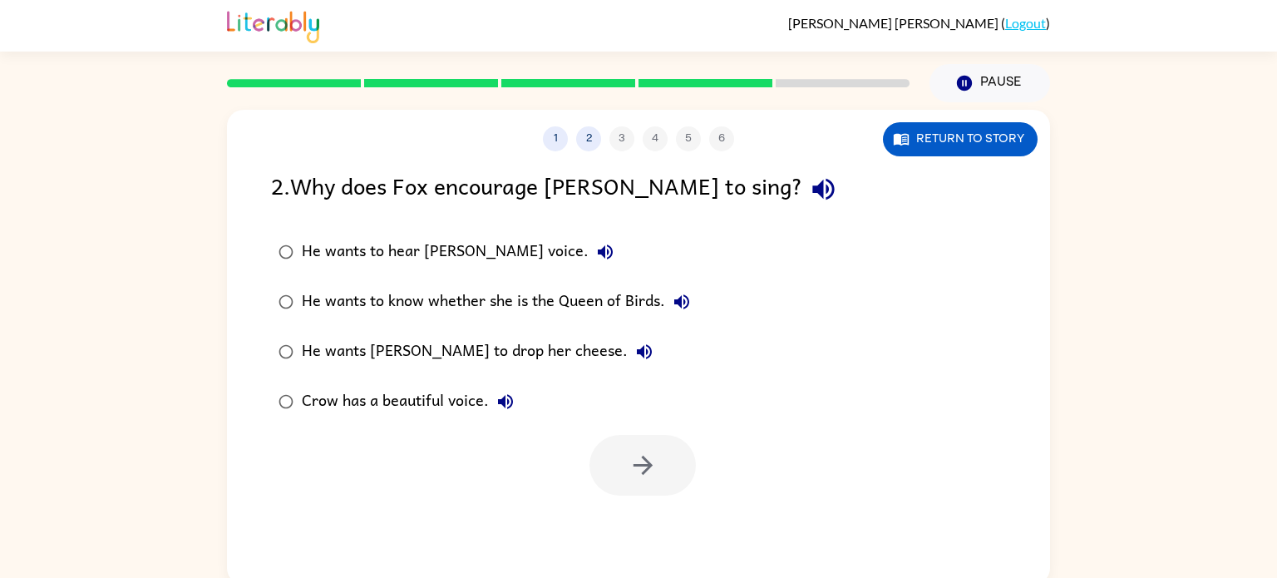
click at [379, 359] on div "He wants [PERSON_NAME] to drop her cheese." at bounding box center [481, 351] width 359 height 33
click at [615, 460] on button "button" at bounding box center [643, 465] width 106 height 61
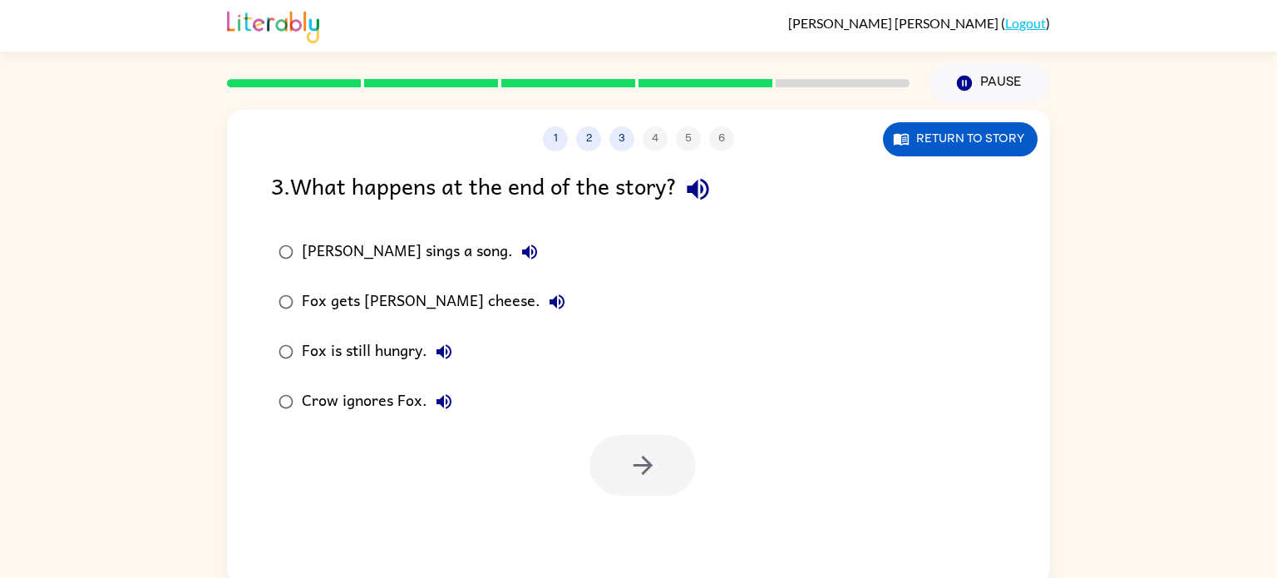
click at [335, 298] on div "Fox gets [PERSON_NAME] cheese." at bounding box center [438, 301] width 272 height 33
click at [635, 460] on icon "button" at bounding box center [643, 465] width 29 height 29
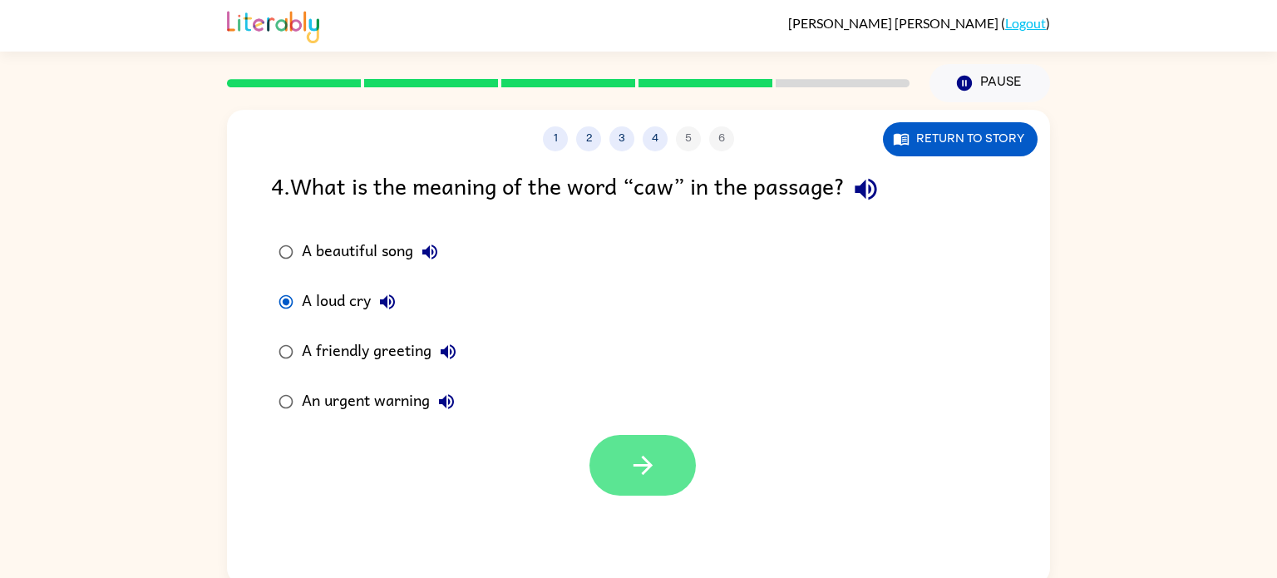
click at [639, 478] on icon "button" at bounding box center [643, 465] width 29 height 29
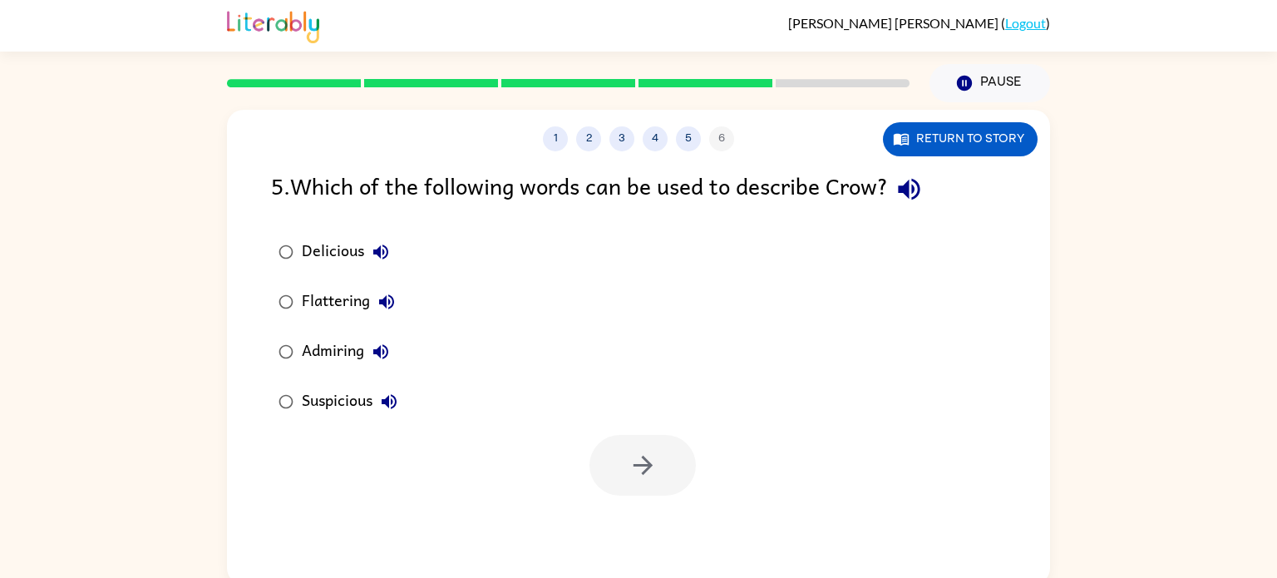
click at [310, 304] on div "Flattering" at bounding box center [352, 301] width 101 height 33
click at [645, 456] on icon "button" at bounding box center [643, 465] width 29 height 29
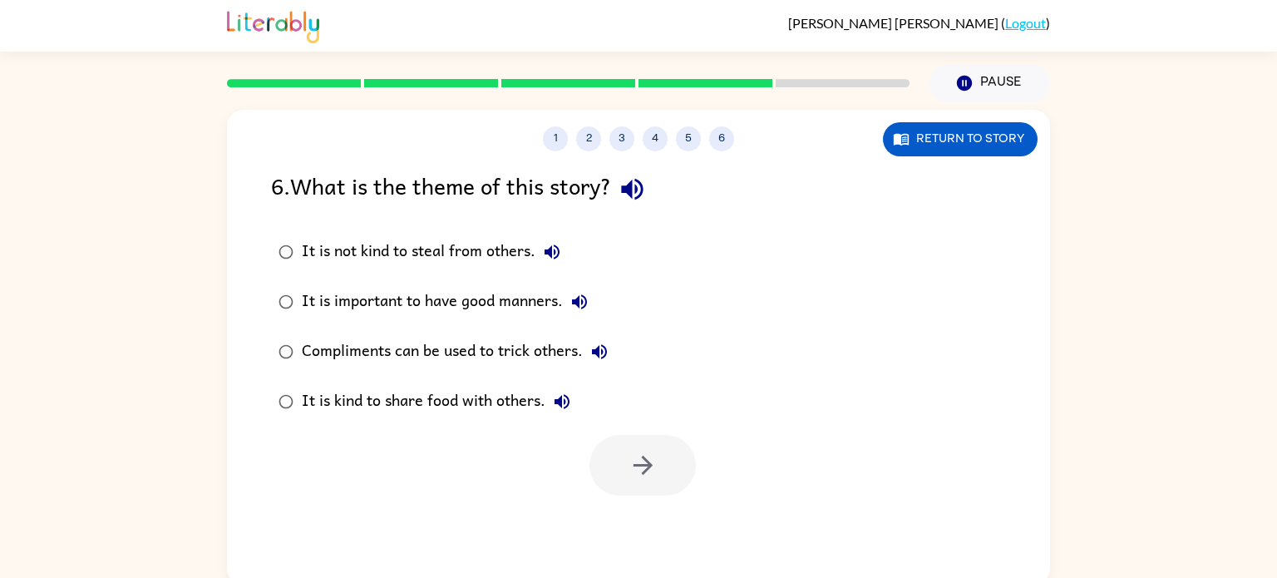
click at [399, 350] on div "Compliments can be used to trick others." at bounding box center [459, 351] width 314 height 33
click at [625, 482] on button "button" at bounding box center [643, 465] width 106 height 61
